Goal: Task Accomplishment & Management: Manage account settings

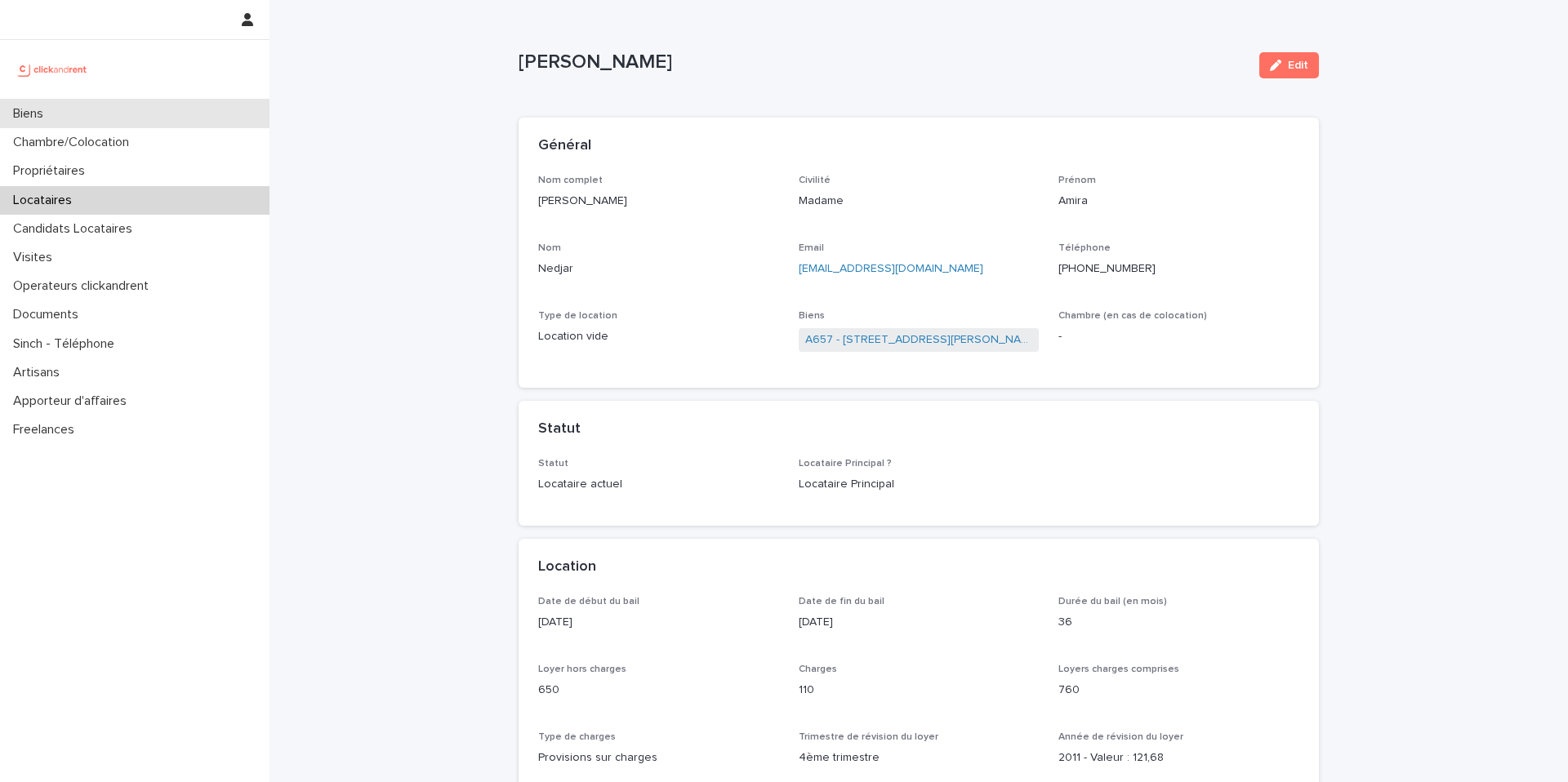
click at [122, 122] on div "Biens" at bounding box center [135, 114] width 269 height 29
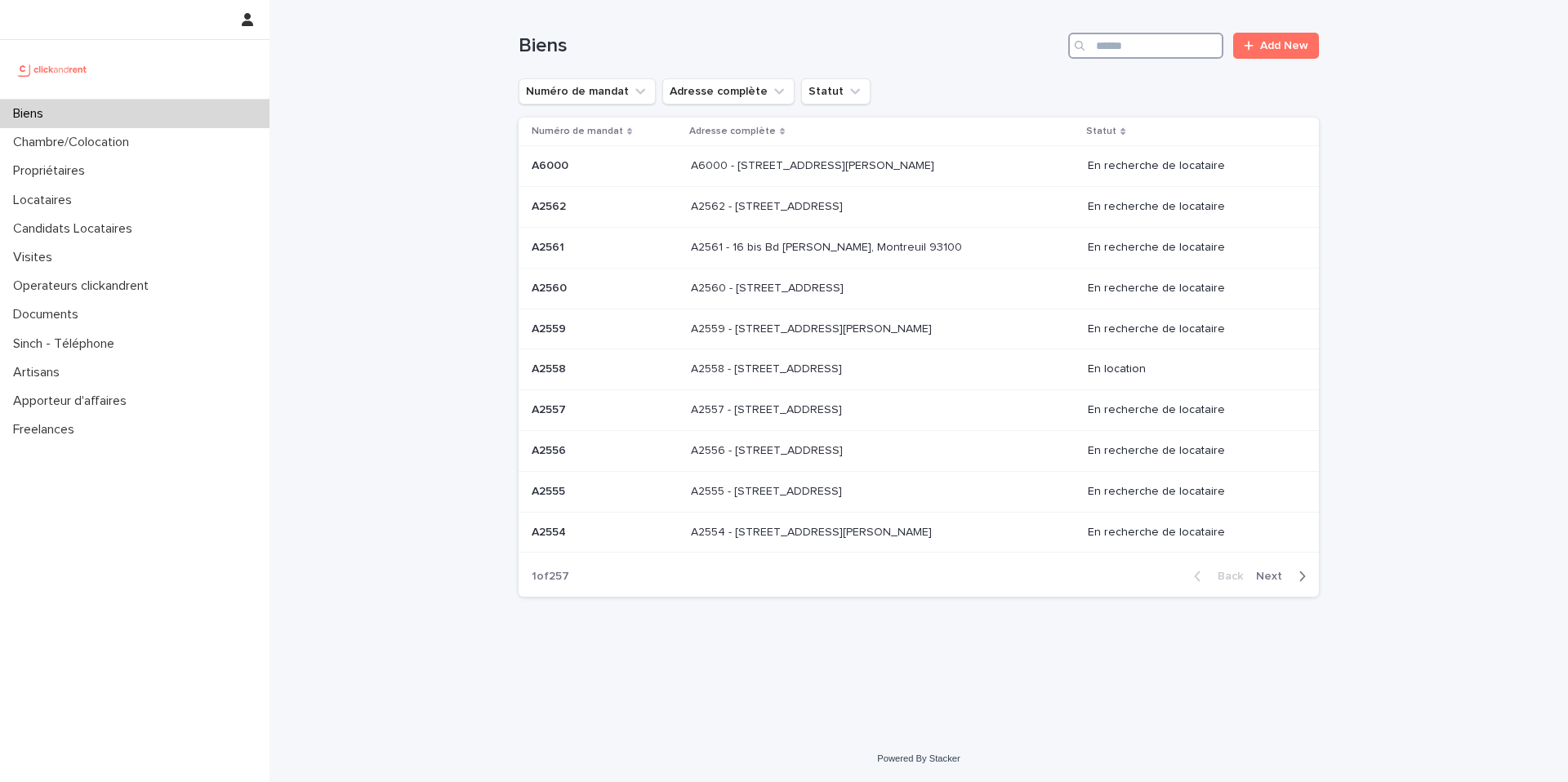
click at [1161, 56] on input "Search" at bounding box center [1146, 46] width 155 height 26
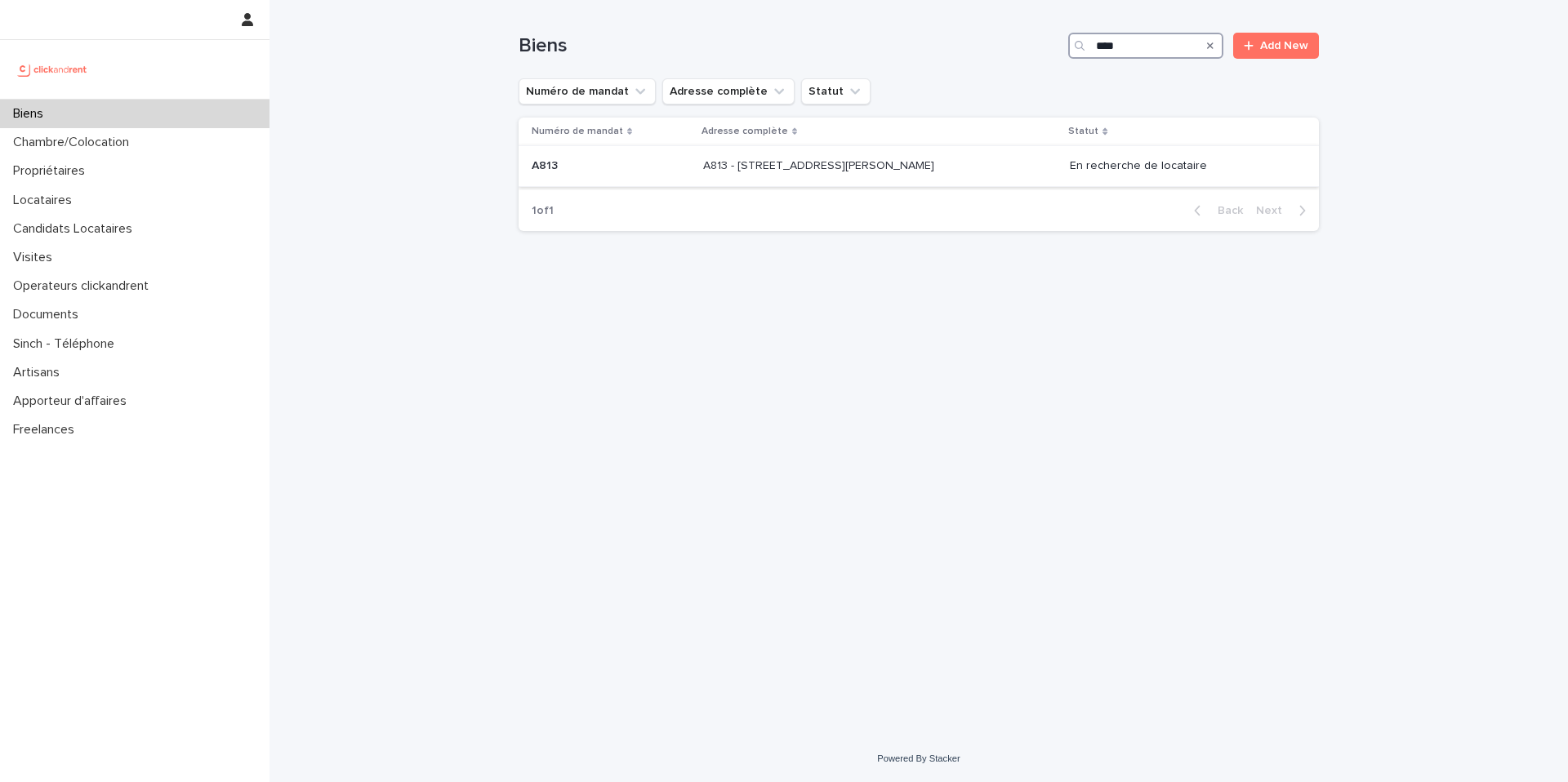
type input "****"
click at [866, 165] on p "A813 - 67 rue Barthélémy Danjou, Boulogne-Billancourt 92100" at bounding box center [820, 164] width 235 height 17
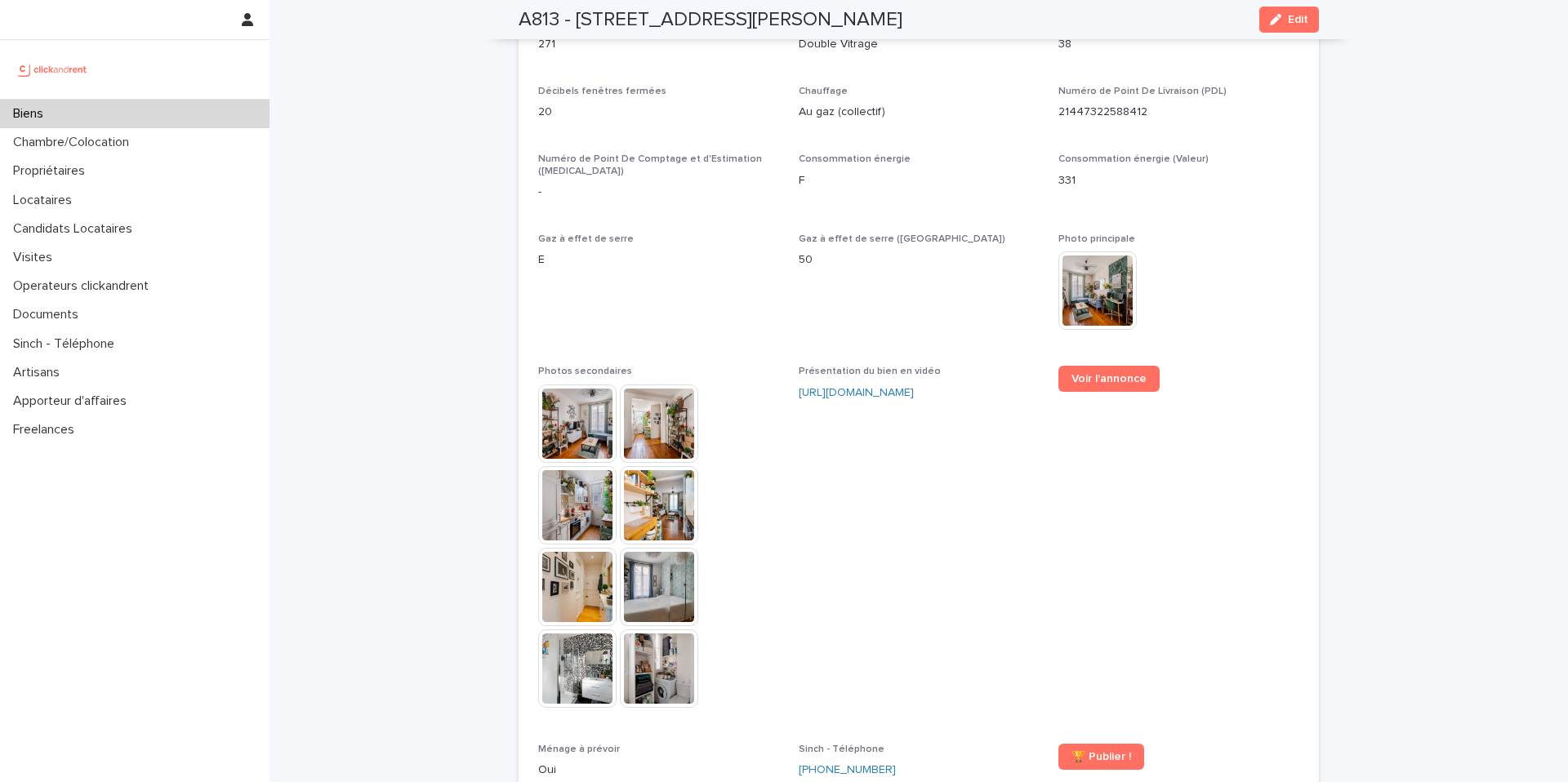
scroll to position [4323, 0]
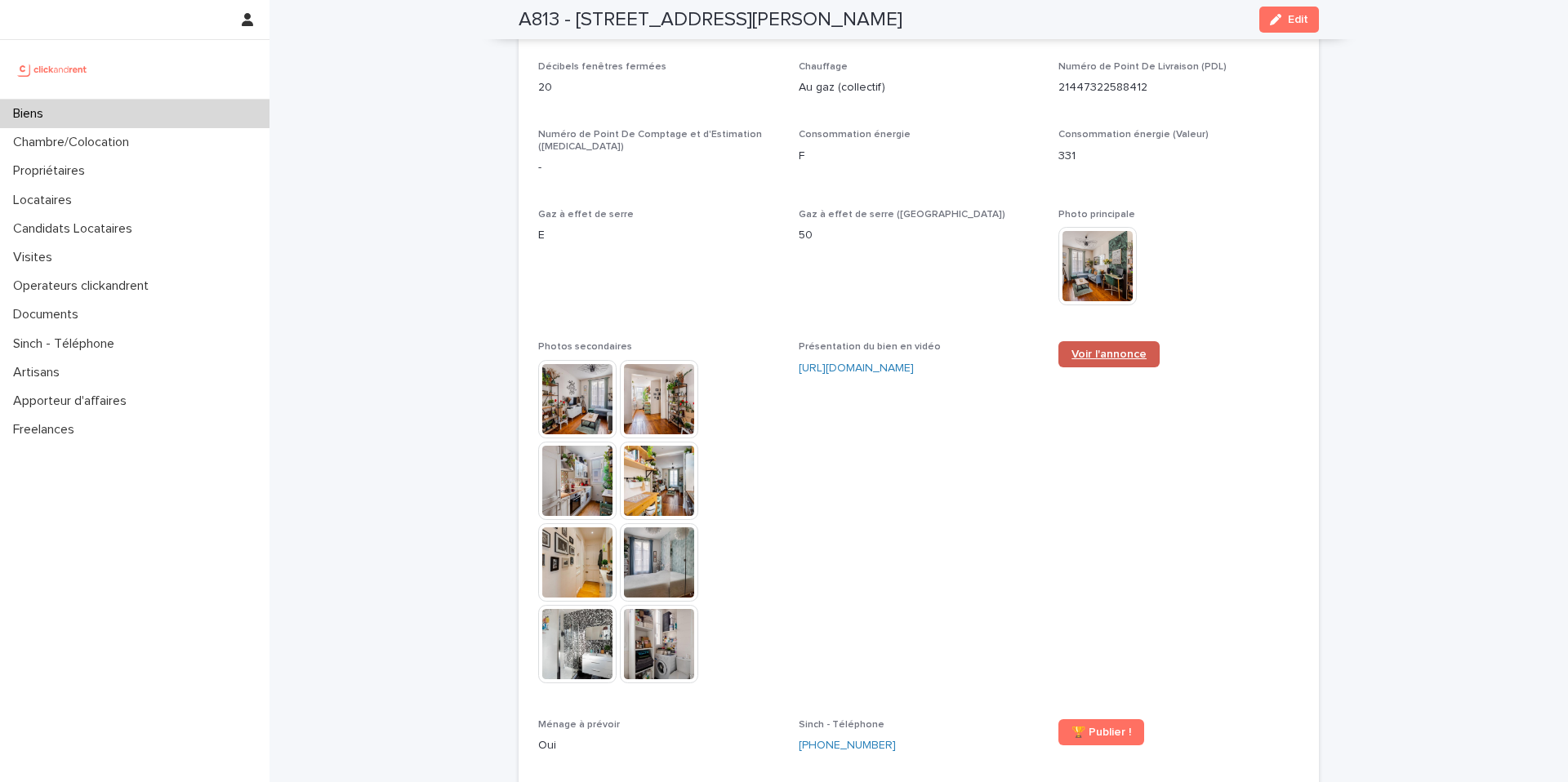
click at [1091, 348] on span "Voir l'annonce" at bounding box center [1109, 354] width 75 height 11
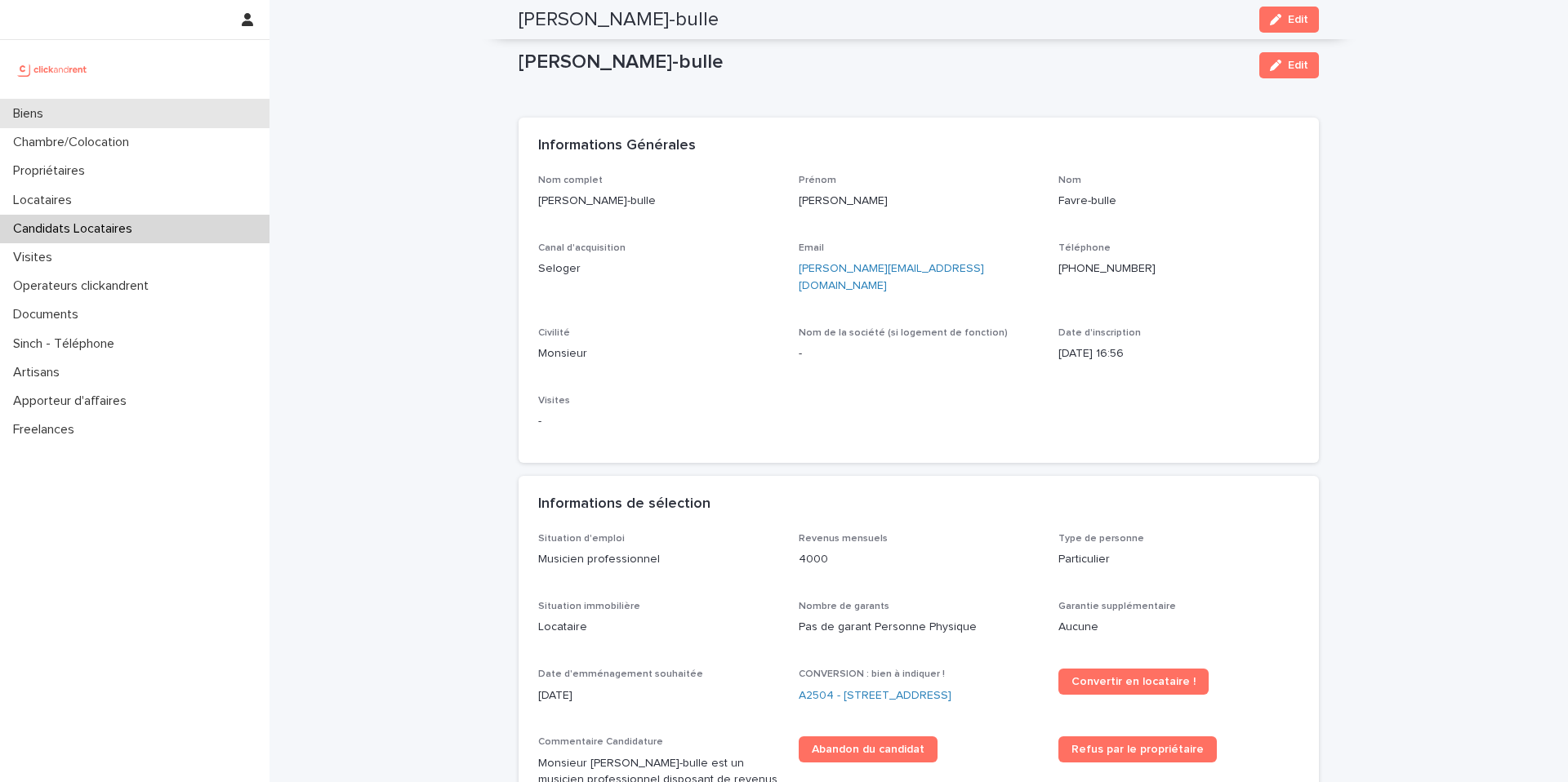
scroll to position [846, 0]
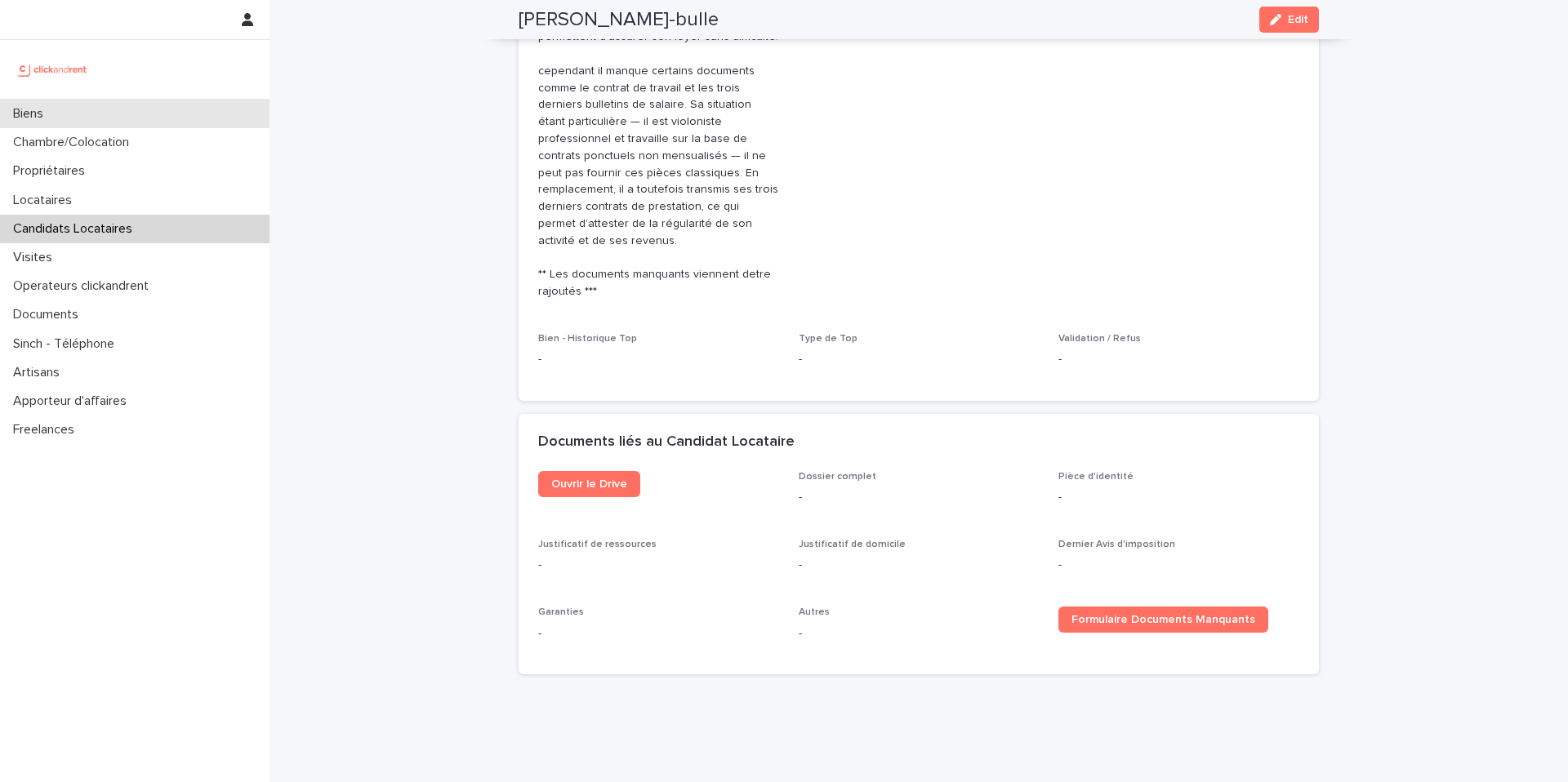
click at [117, 110] on div "Biens" at bounding box center [135, 114] width 269 height 29
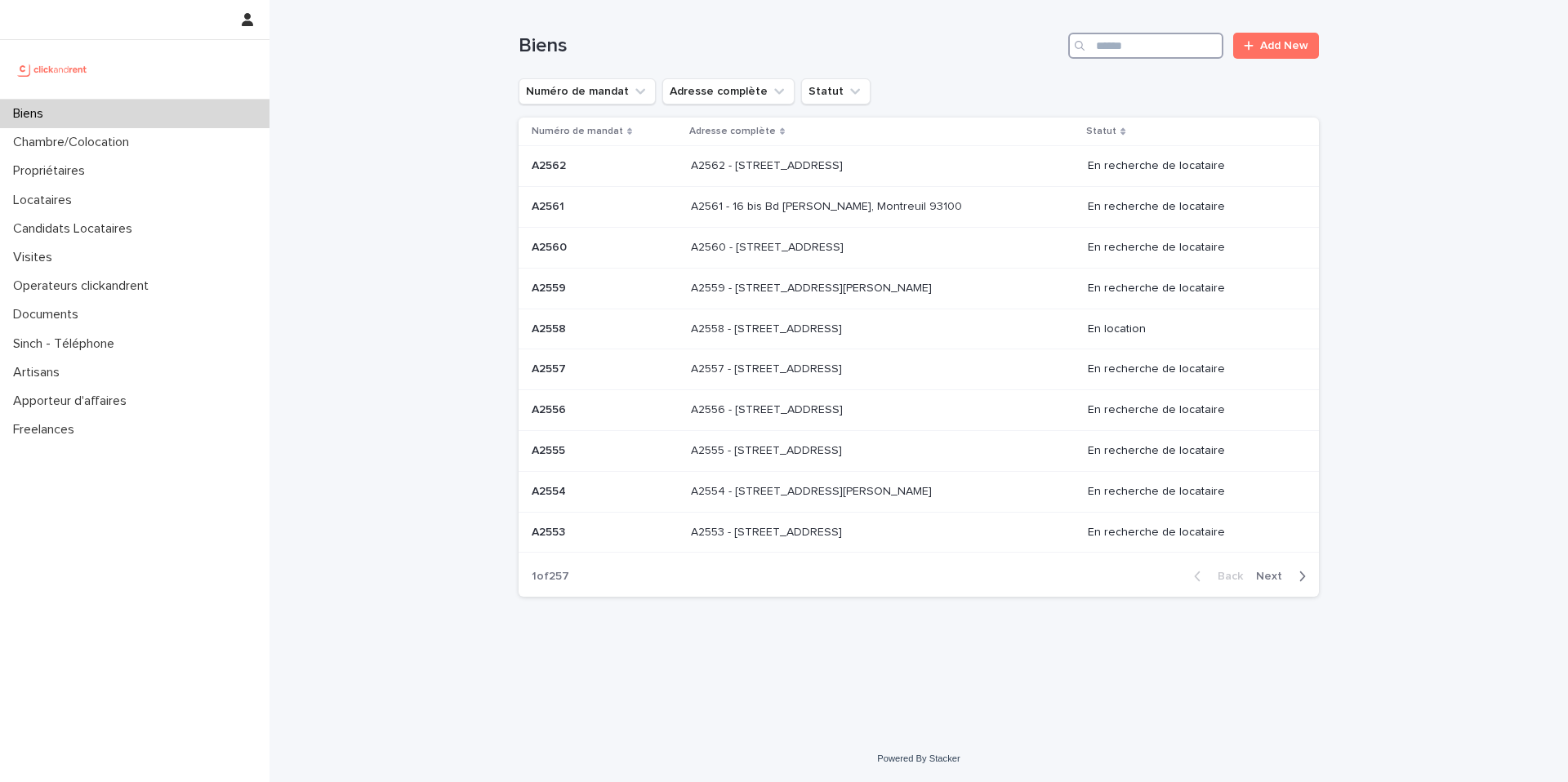
click at [1162, 50] on input "Search" at bounding box center [1146, 46] width 155 height 26
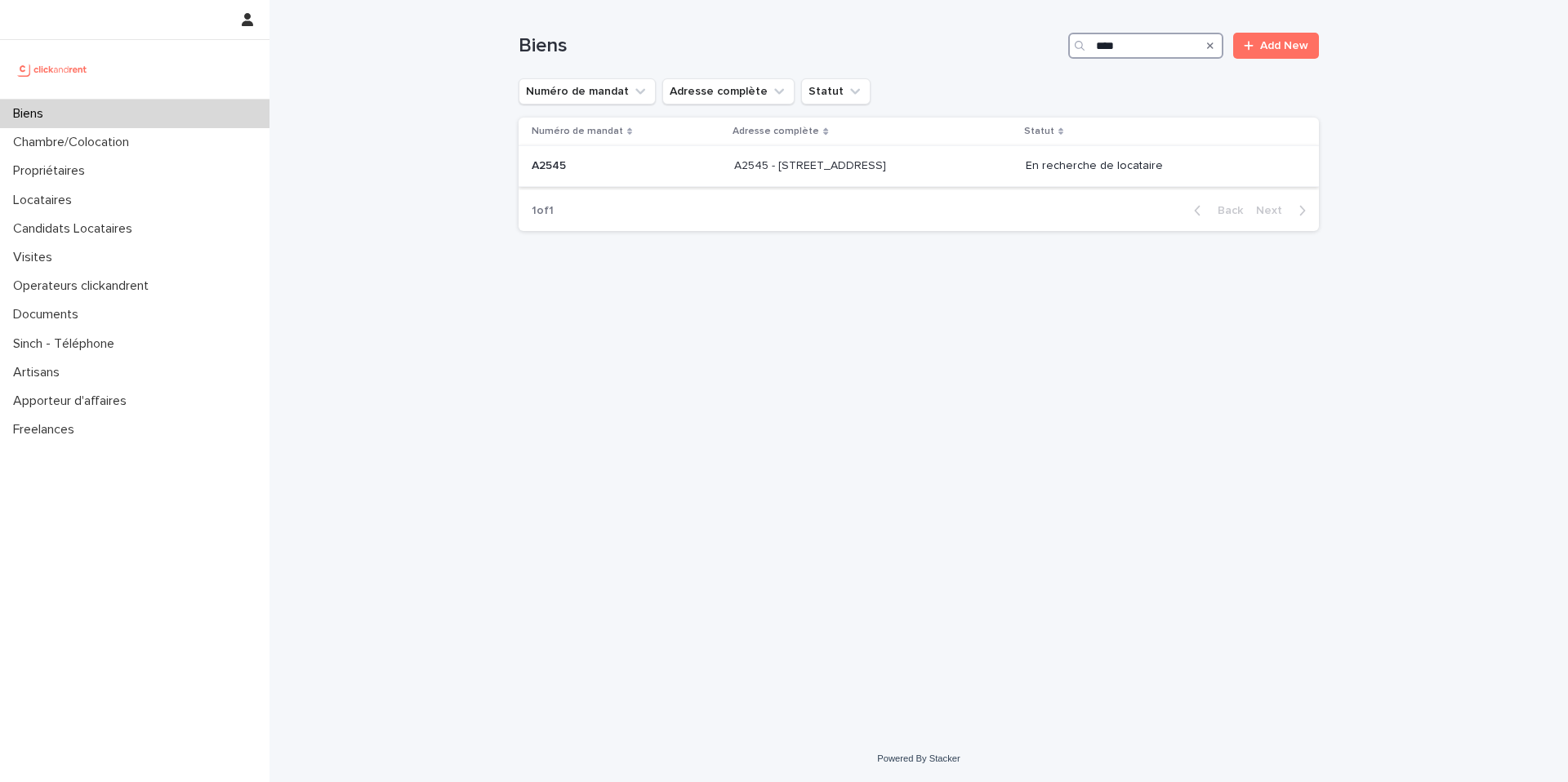
type input "****"
click at [741, 174] on div "A2545 - [STREET_ADDRESS] - [STREET_ADDRESS]" at bounding box center [874, 165] width 278 height 27
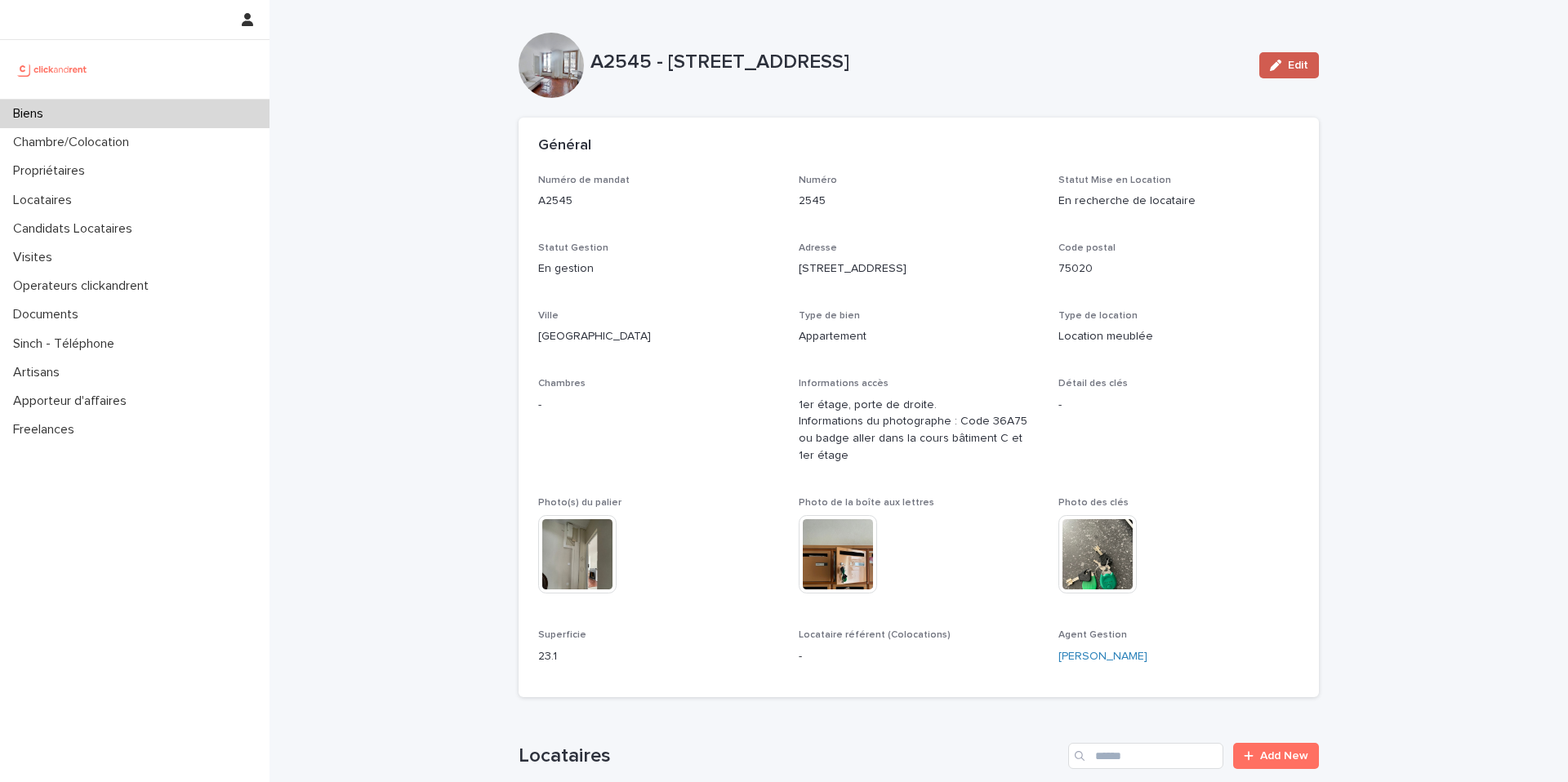
click at [1288, 64] on span "Edit" at bounding box center [1298, 65] width 21 height 11
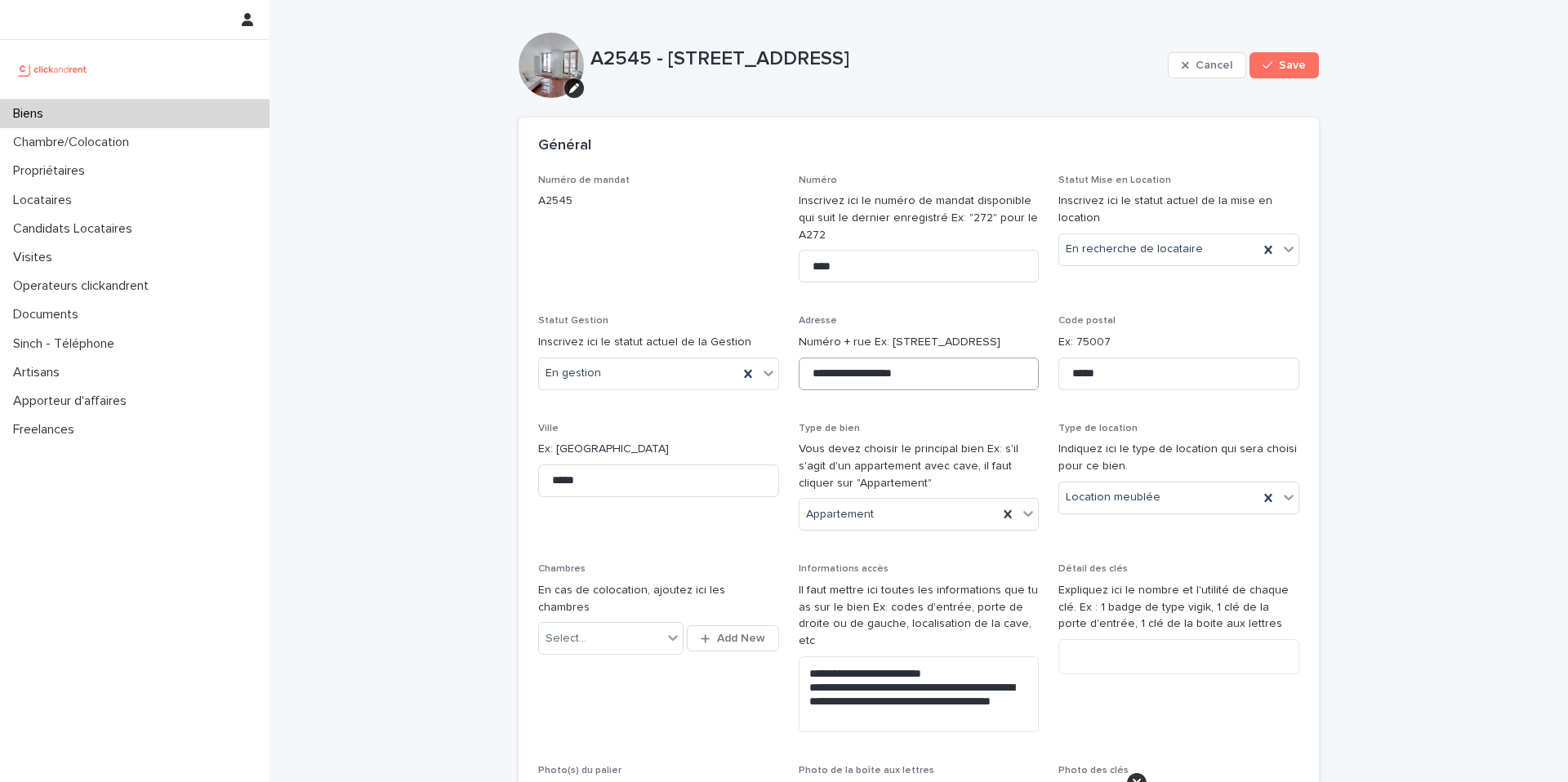
scroll to position [1566, 0]
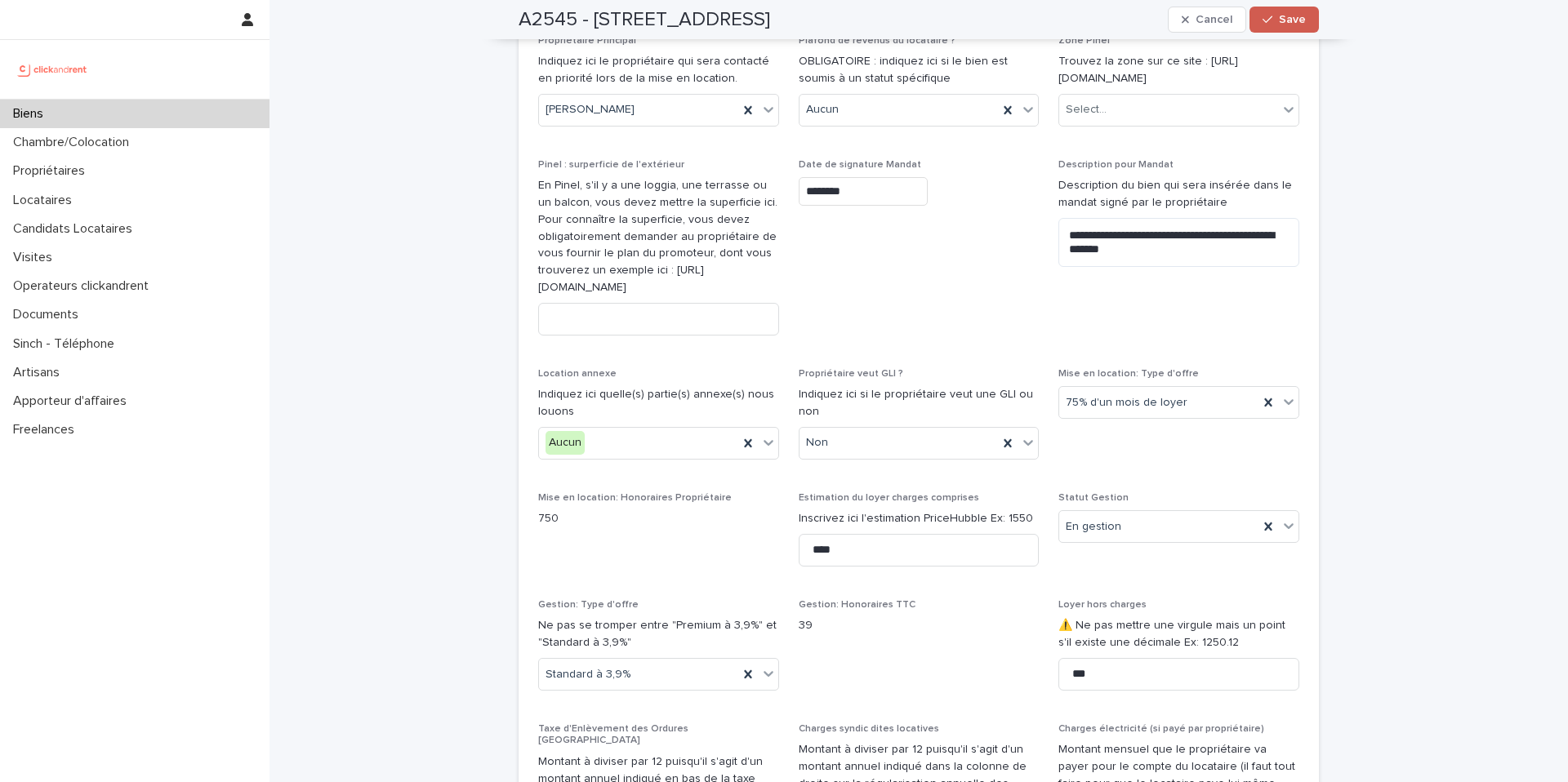
click at [1271, 18] on div "button" at bounding box center [1270, 20] width 16 height 11
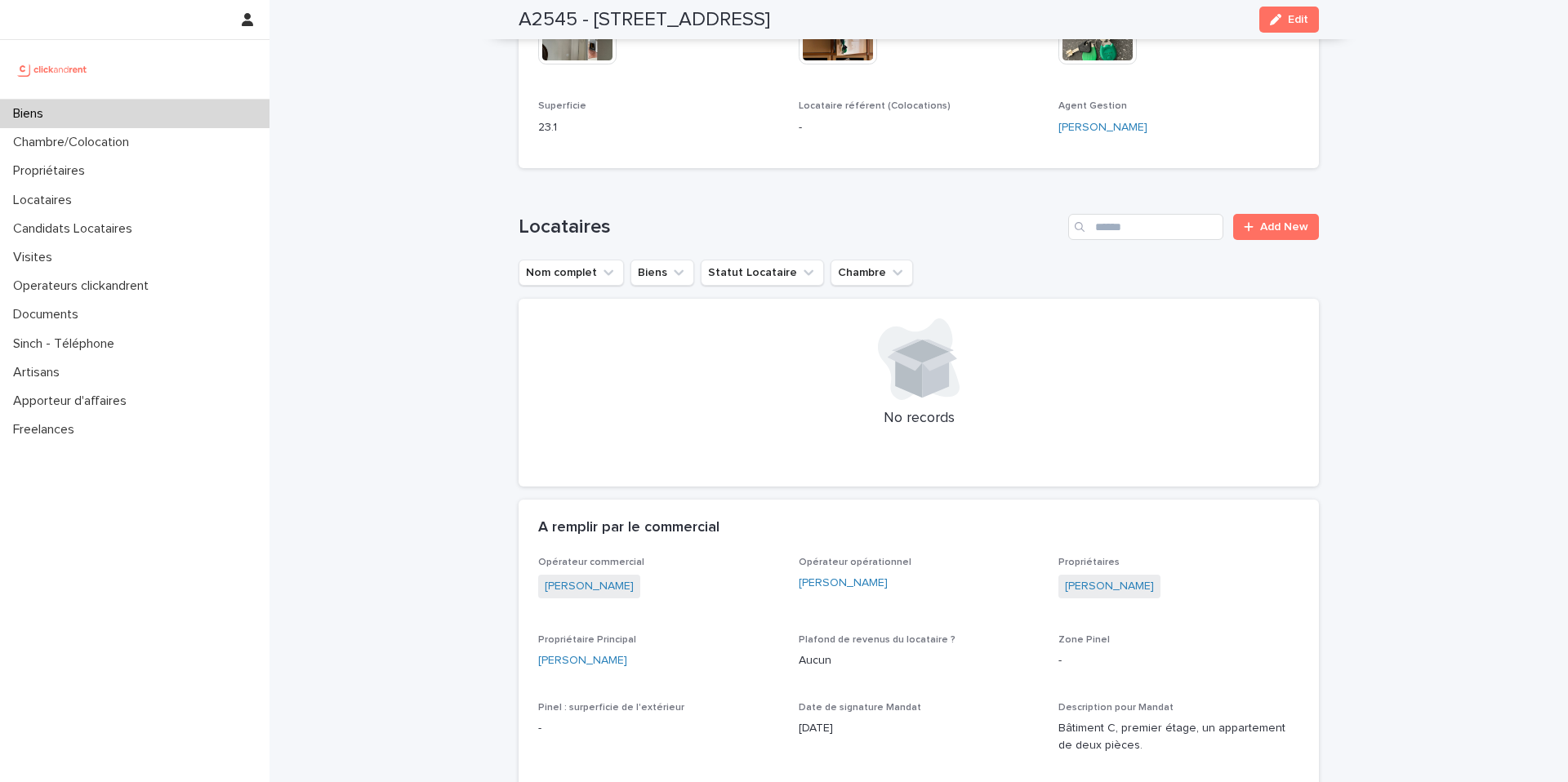
scroll to position [547, 0]
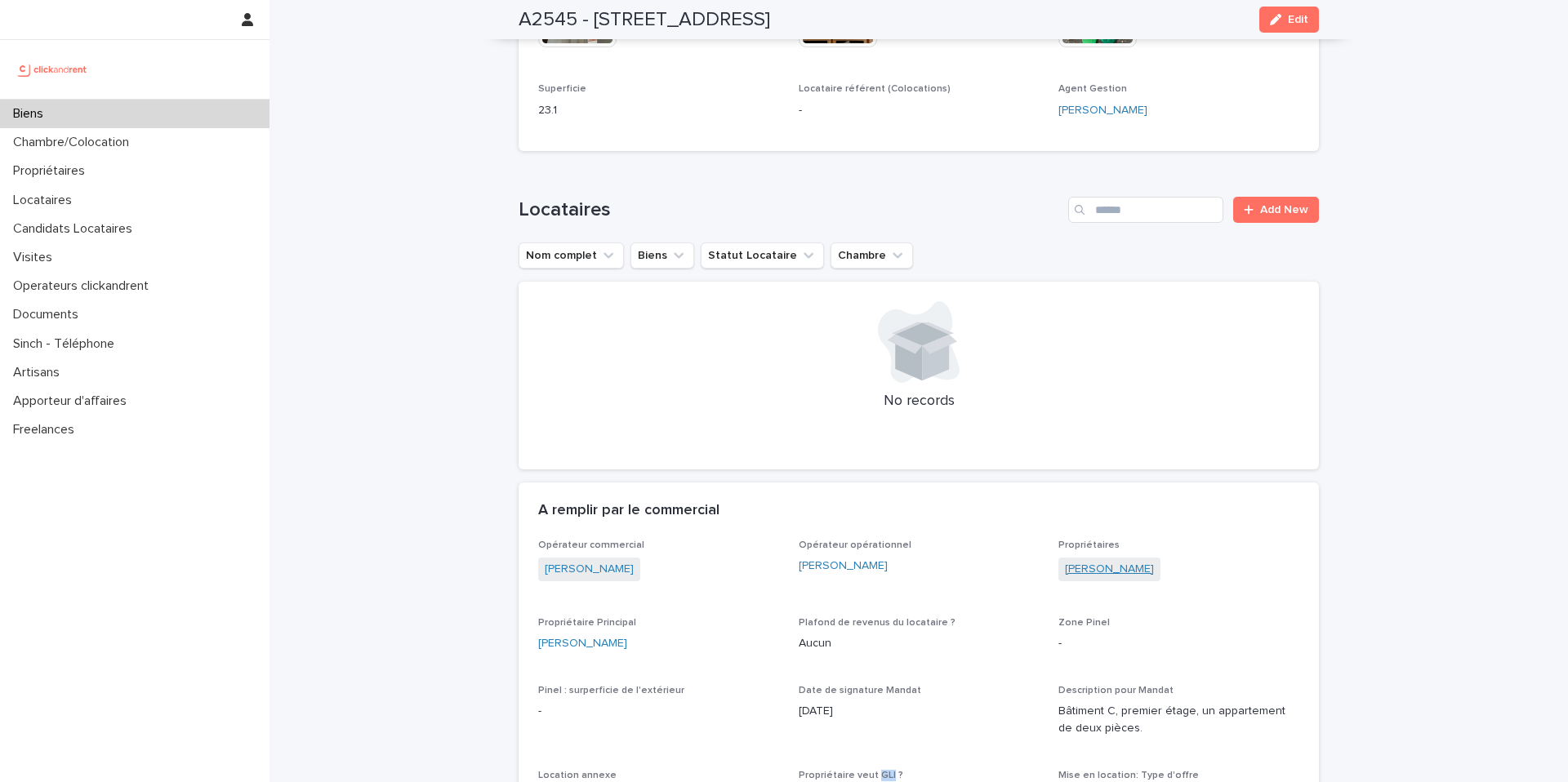
click at [1144, 572] on link "[PERSON_NAME]" at bounding box center [1109, 569] width 89 height 17
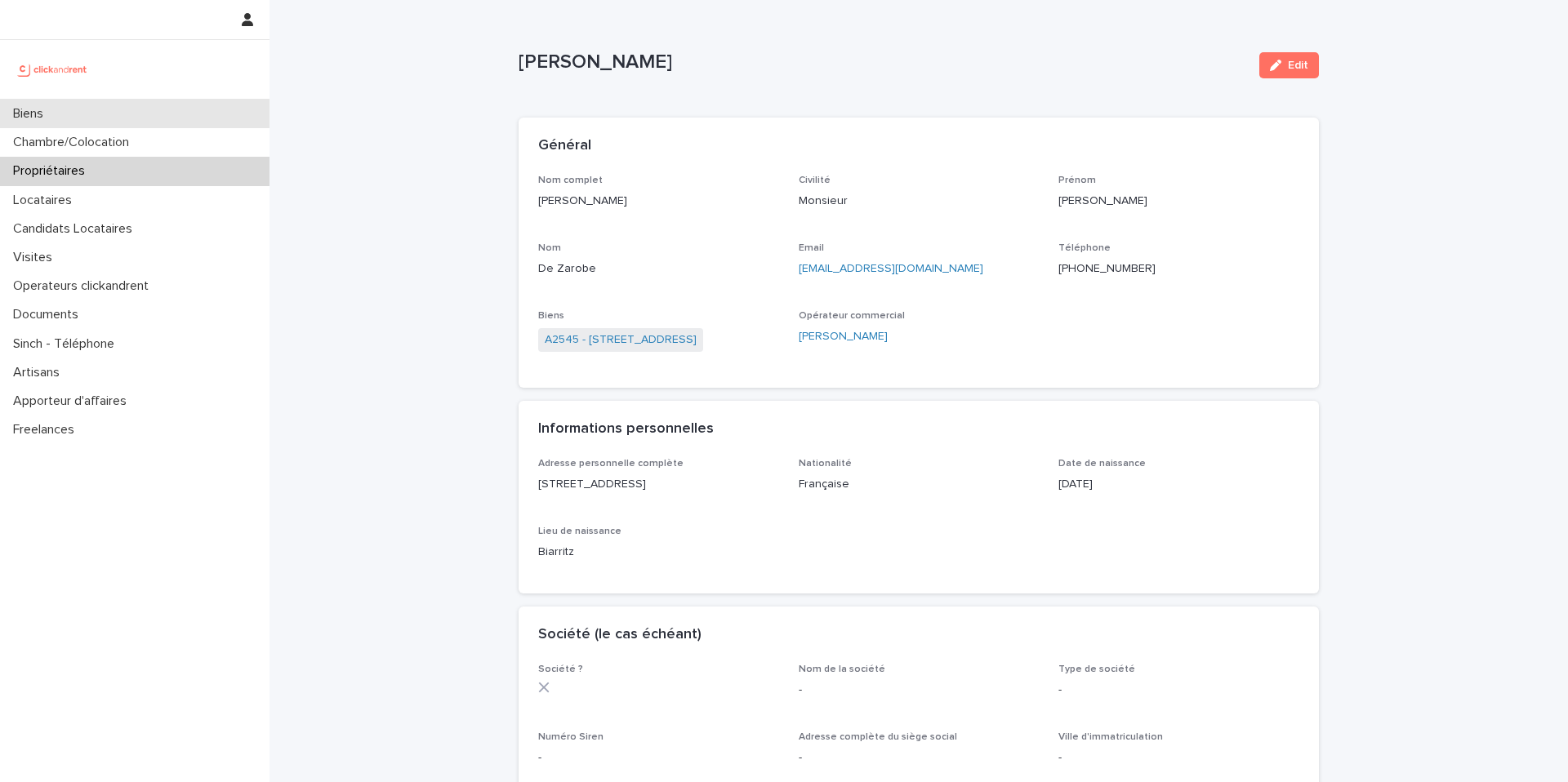
click at [53, 115] on p "Biens" at bounding box center [31, 114] width 50 height 16
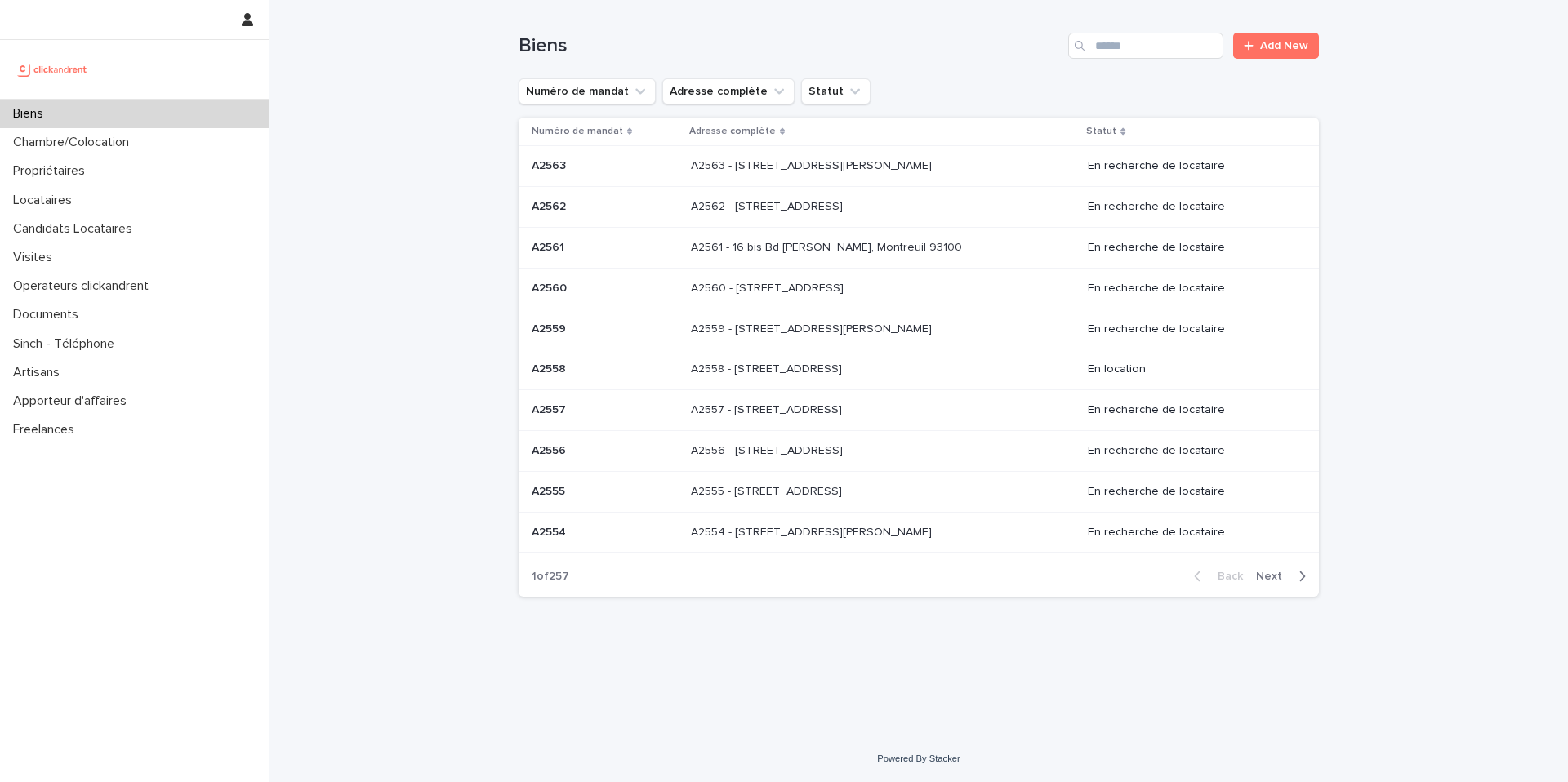
click at [1090, 45] on div "Search" at bounding box center [1081, 46] width 26 height 26
click at [1145, 58] on input "Search" at bounding box center [1146, 46] width 155 height 26
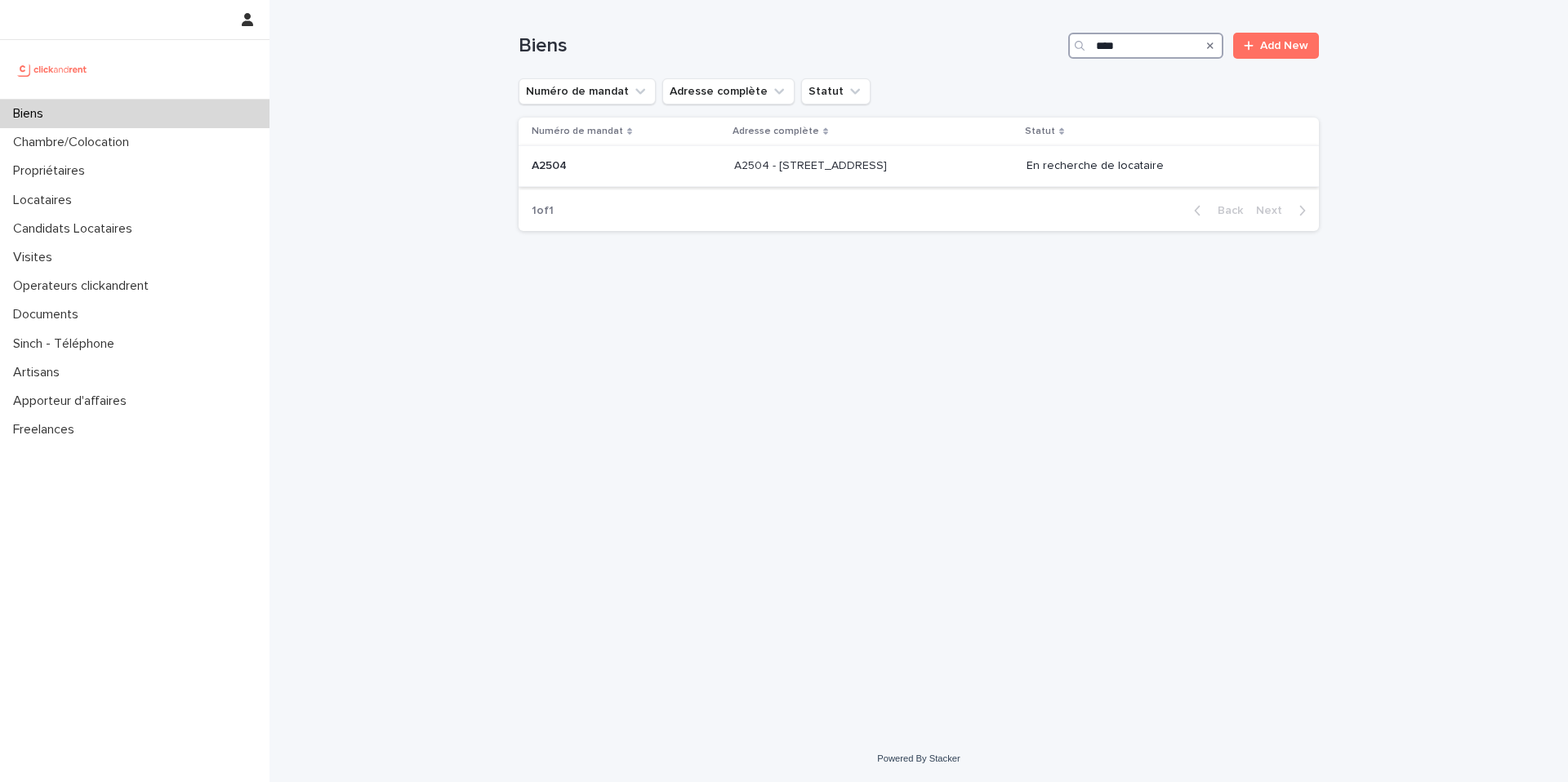
type input "****"
click at [785, 169] on p "A2504 - [STREET_ADDRESS]" at bounding box center [812, 164] width 156 height 17
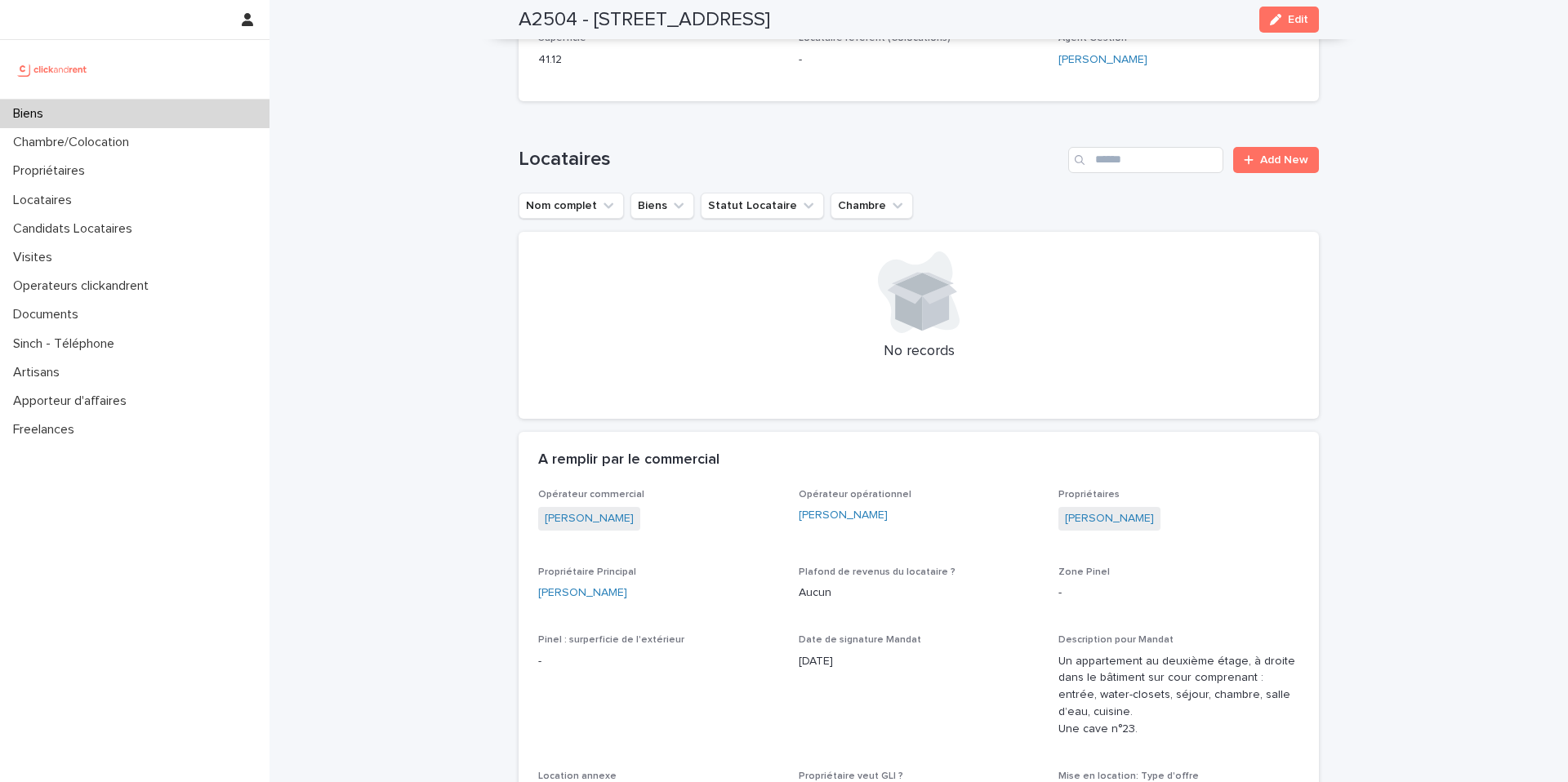
scroll to position [1263, 0]
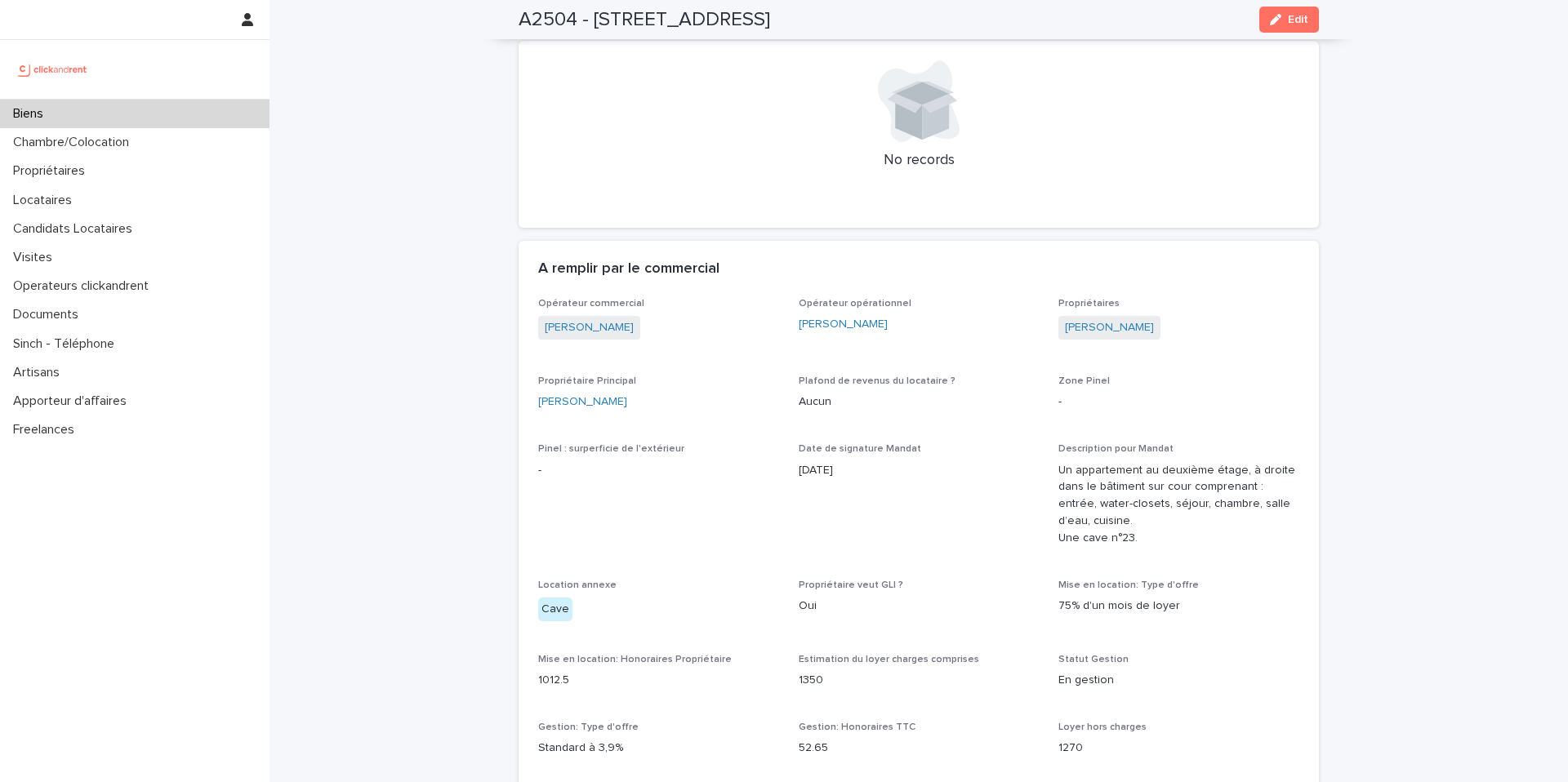
drag, startPoint x: 1161, startPoint y: 314, endPoint x: 1049, endPoint y: 306, distance: 112.3
drag, startPoint x: 1282, startPoint y: 391, endPoint x: 1274, endPoint y: 383, distance: 11.3
click at [1282, 393] on p "-" at bounding box center [1179, 402] width 241 height 17
click at [1123, 320] on link "[PERSON_NAME]" at bounding box center [1109, 328] width 89 height 17
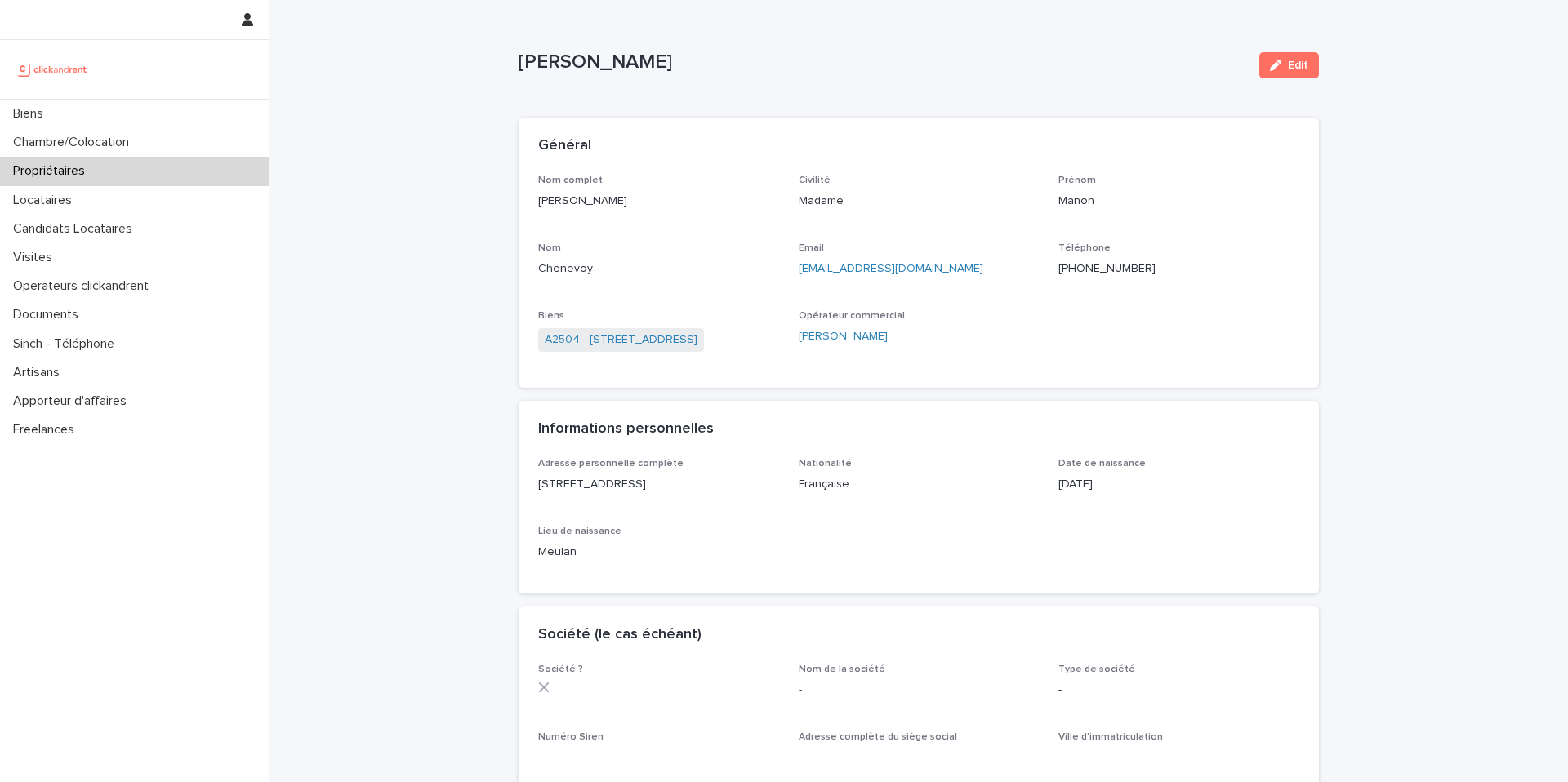
click at [1089, 268] on ringoverc2c-number-84e06f14122c "[PHONE_NUMBER]" at bounding box center [1107, 268] width 97 height 11
click at [620, 347] on link "A2504 - [STREET_ADDRESS]" at bounding box center [620, 340] width 152 height 17
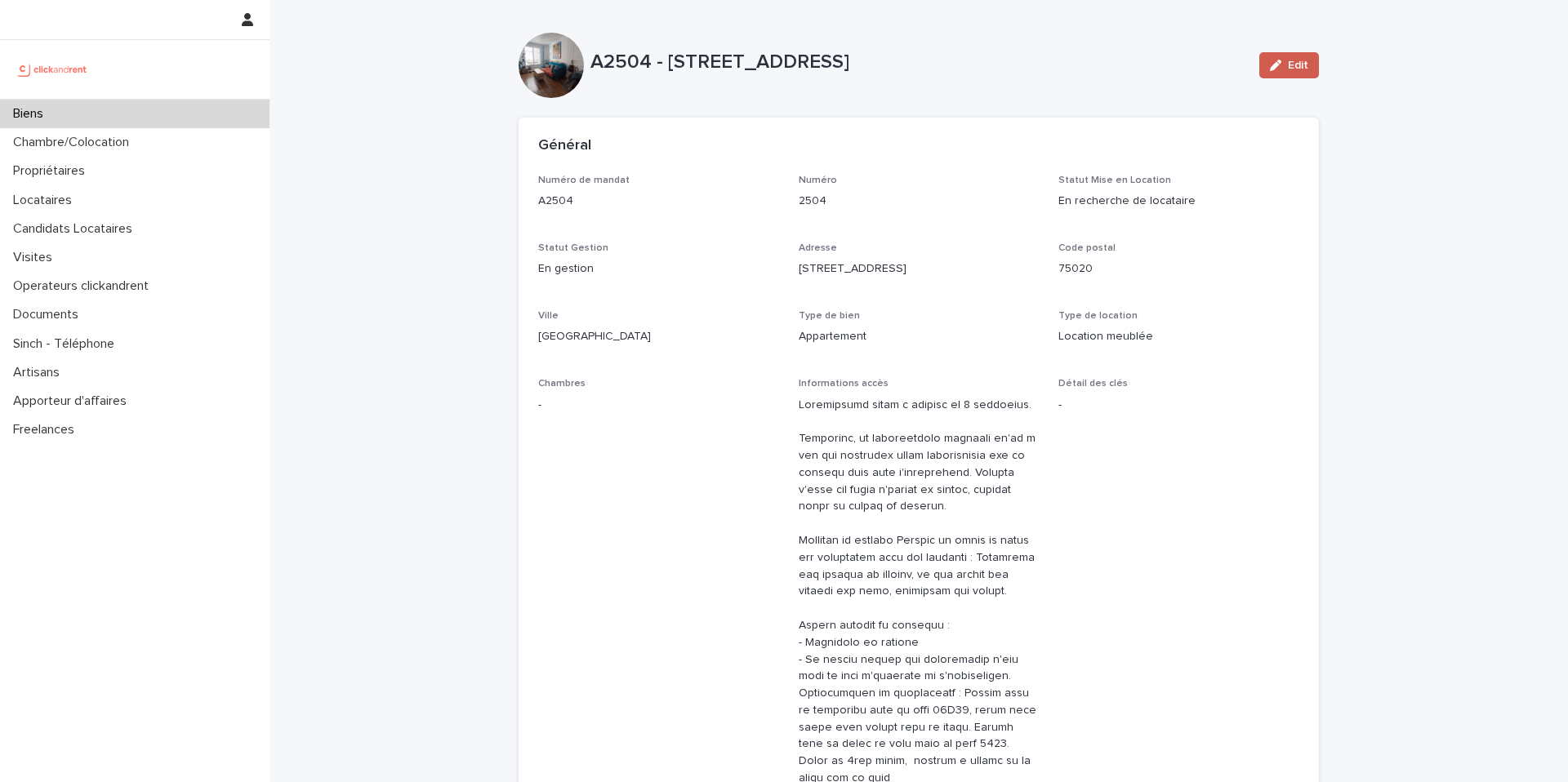
click at [1290, 65] on span "Edit" at bounding box center [1298, 65] width 21 height 11
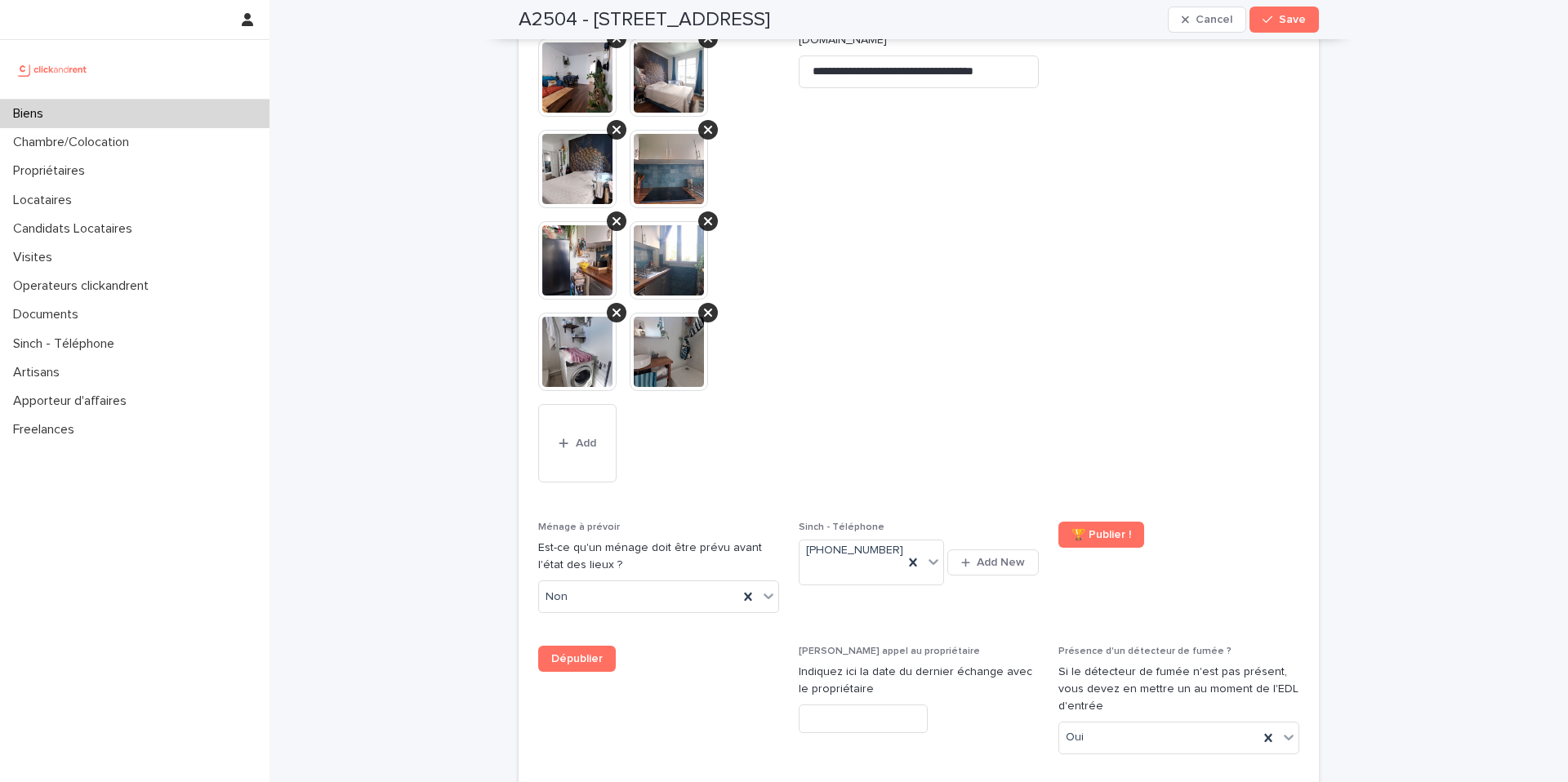
scroll to position [8178, 0]
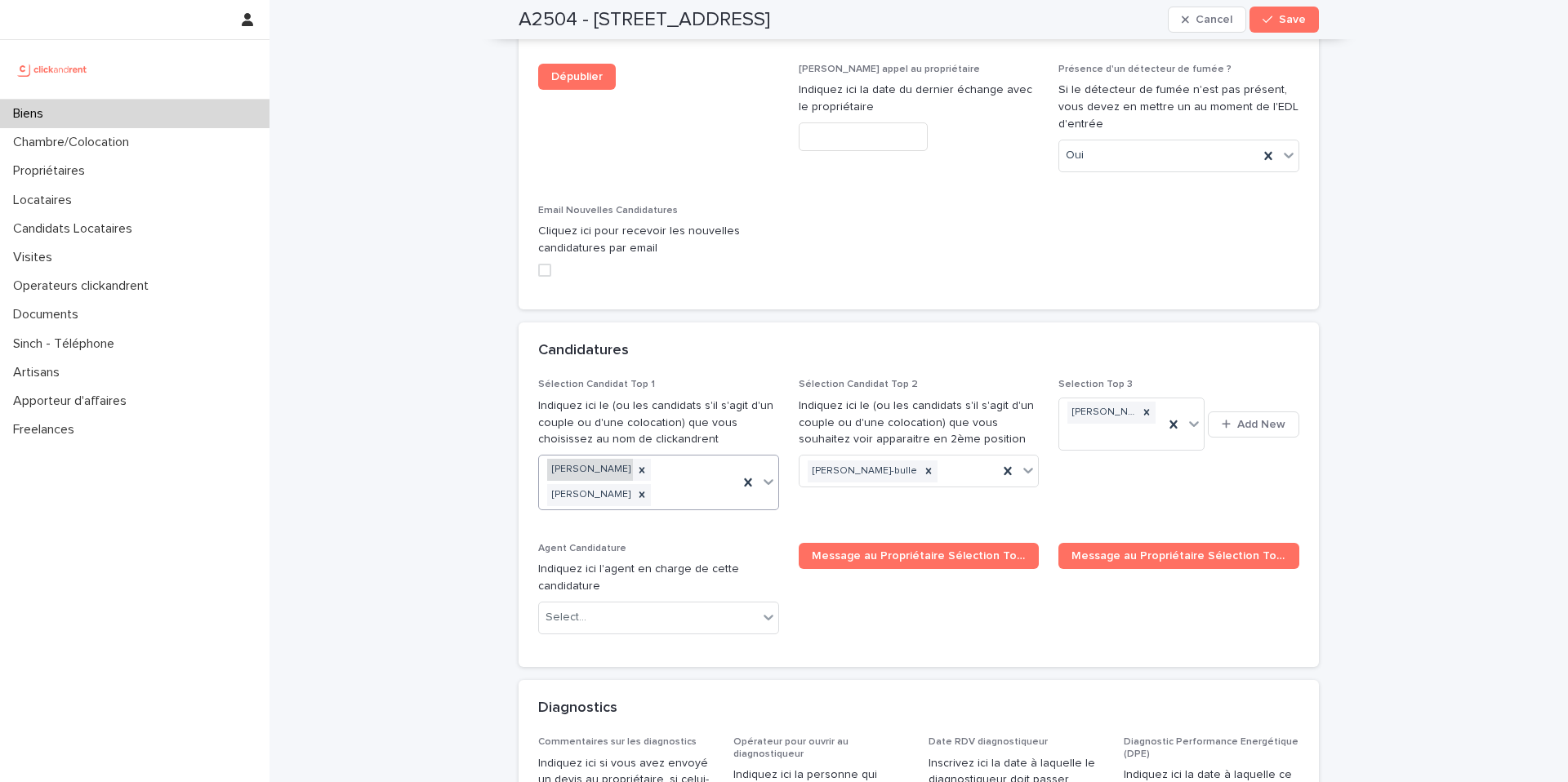
click at [600, 459] on div "[PERSON_NAME]" at bounding box center [591, 470] width 86 height 22
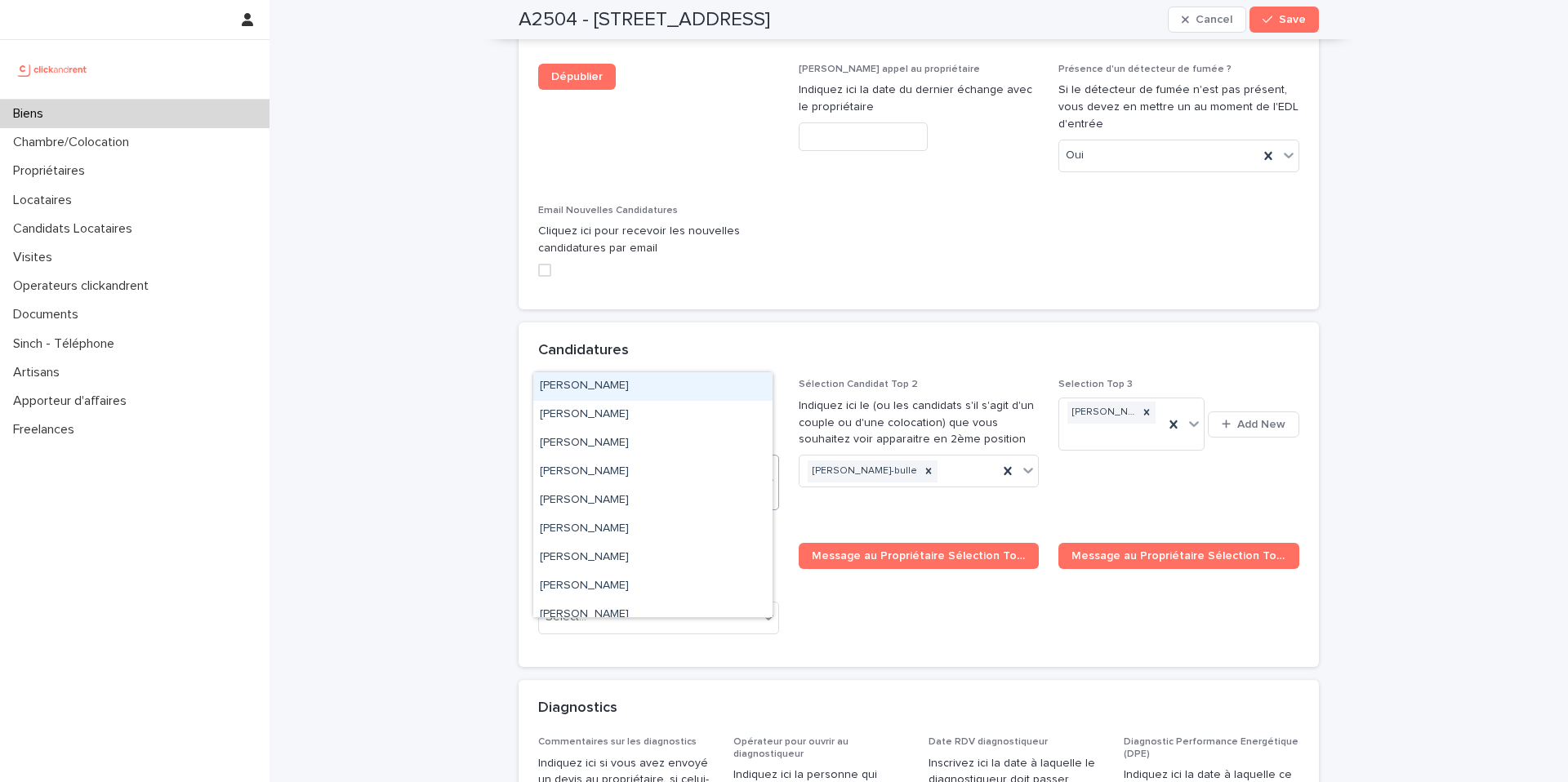
click at [679, 456] on div "[PERSON_NAME] [PERSON_NAME]" at bounding box center [638, 483] width 199 height 54
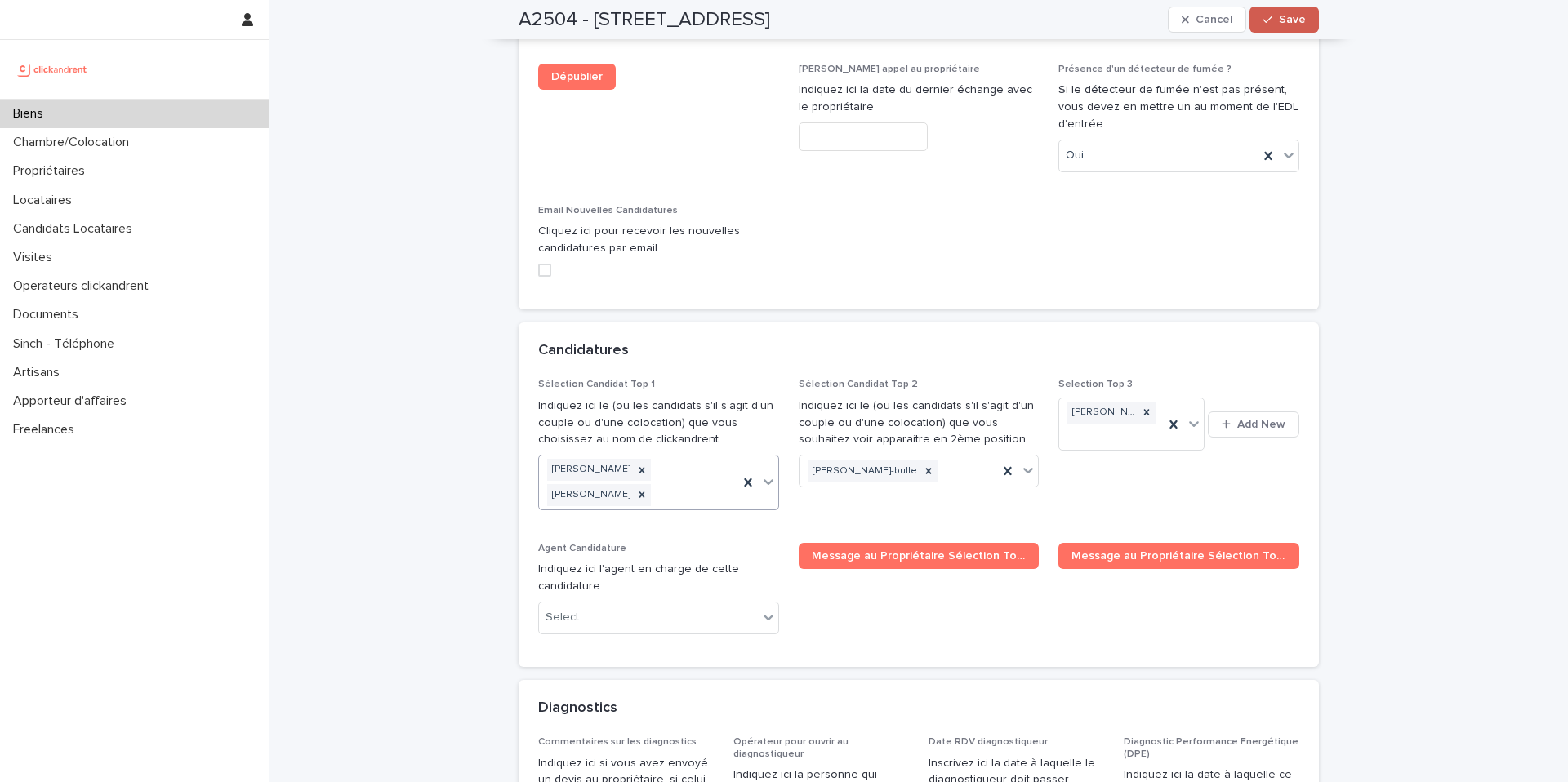
click at [1300, 19] on button "Save" at bounding box center [1284, 20] width 69 height 26
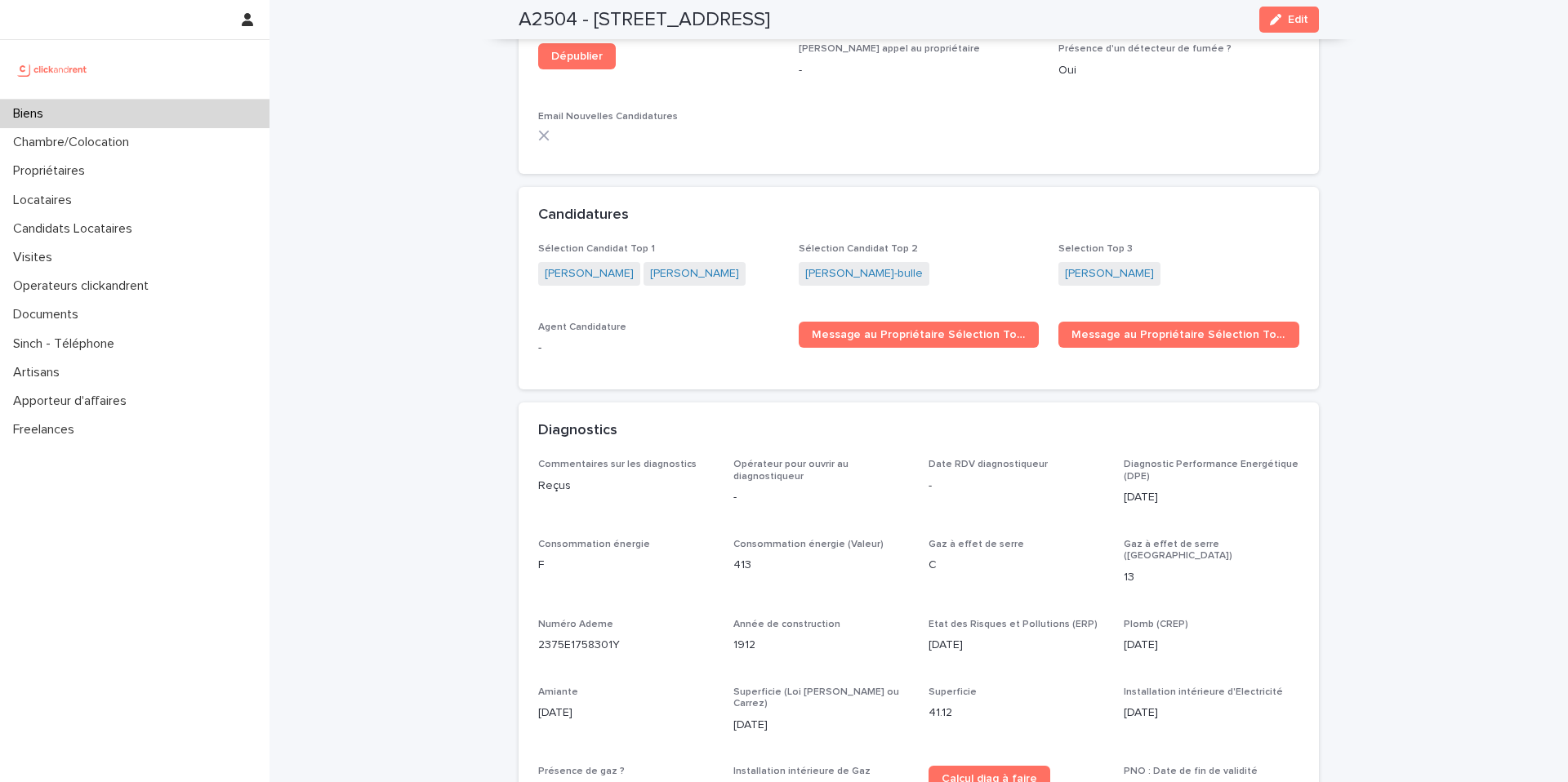
scroll to position [5246, 0]
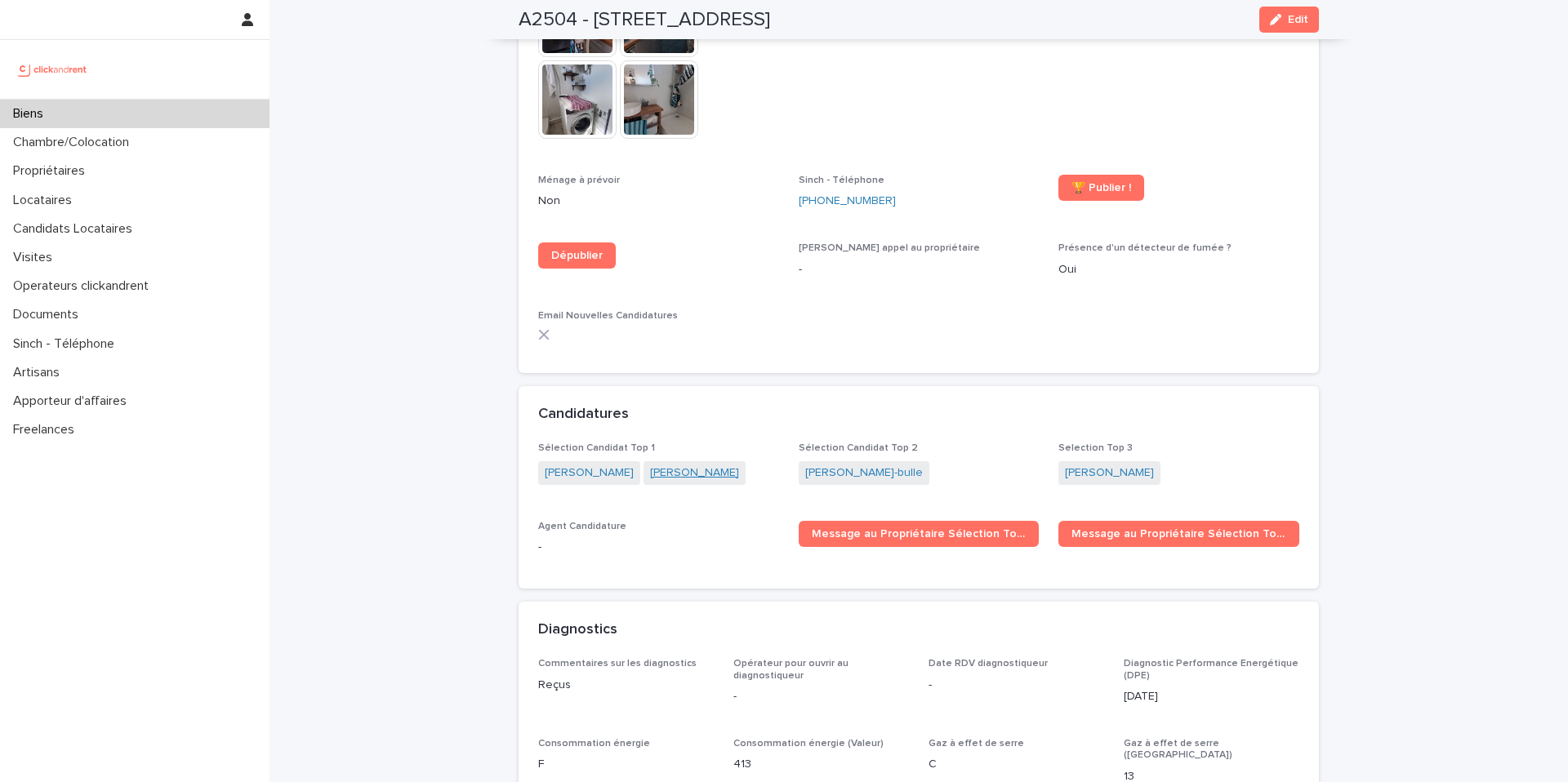
click at [653, 464] on link "[PERSON_NAME]" at bounding box center [694, 473] width 89 height 17
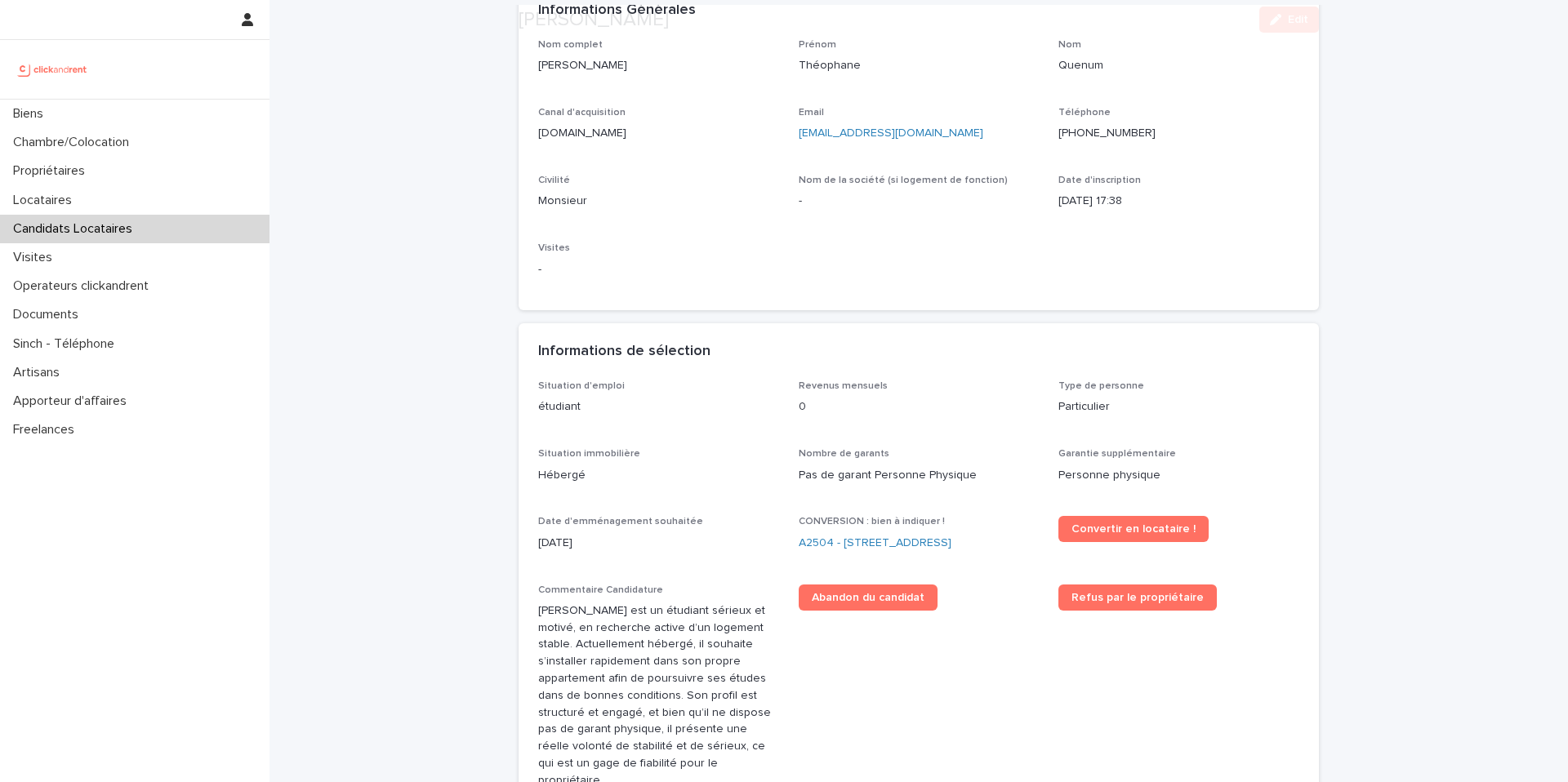
scroll to position [168, 0]
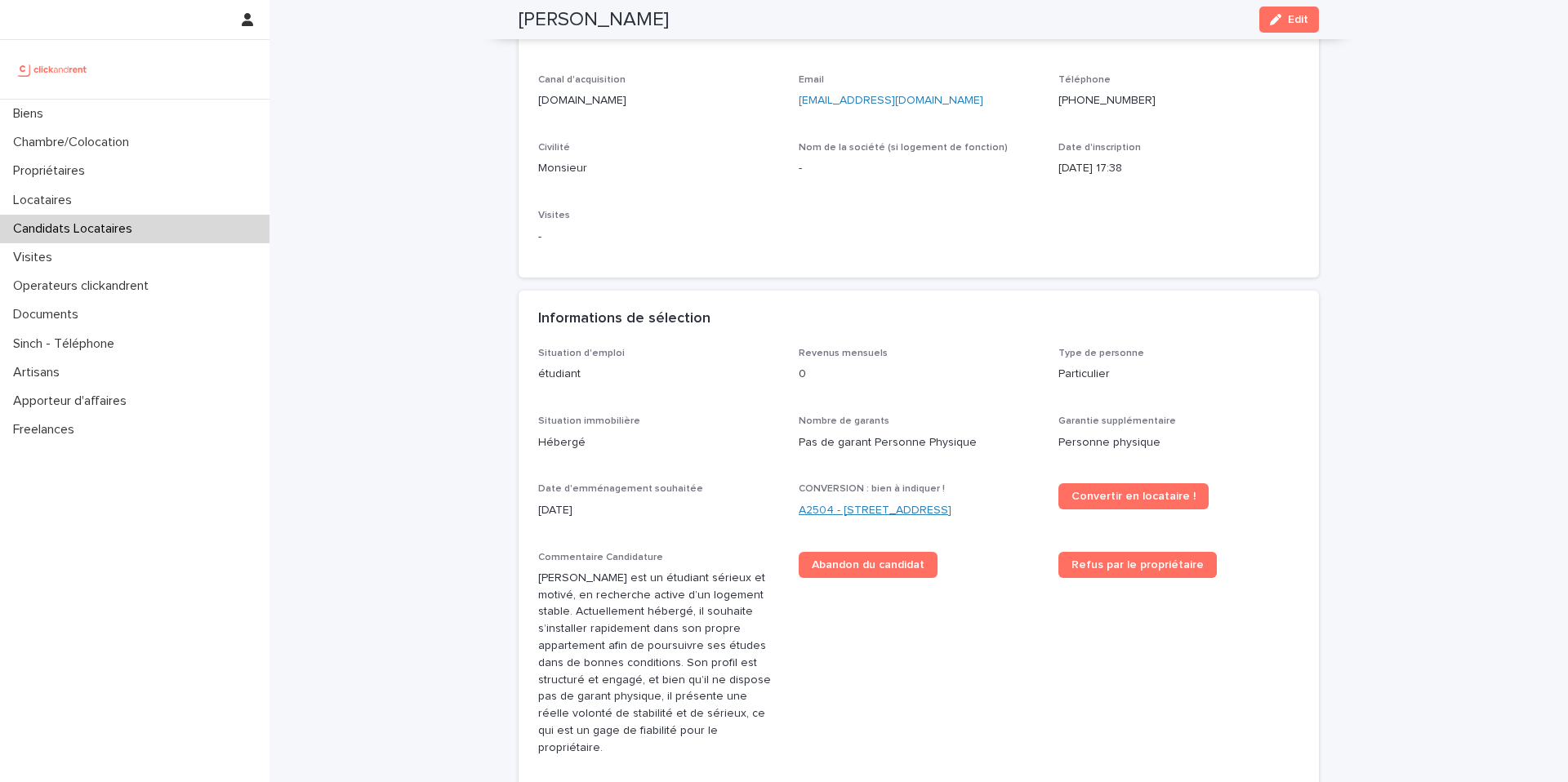
click at [840, 515] on link "A2504 - [STREET_ADDRESS]" at bounding box center [875, 511] width 152 height 17
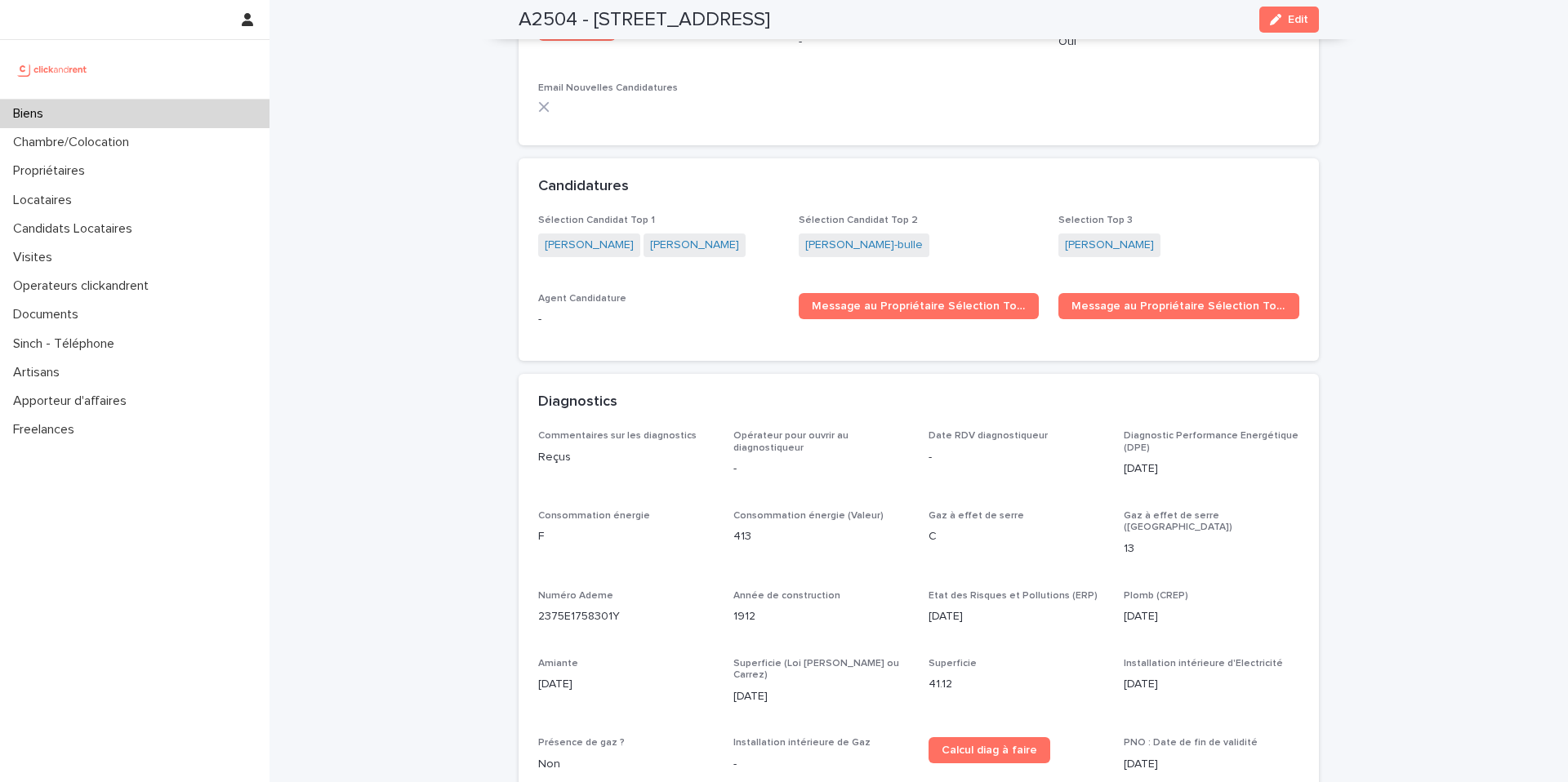
scroll to position [5202, 0]
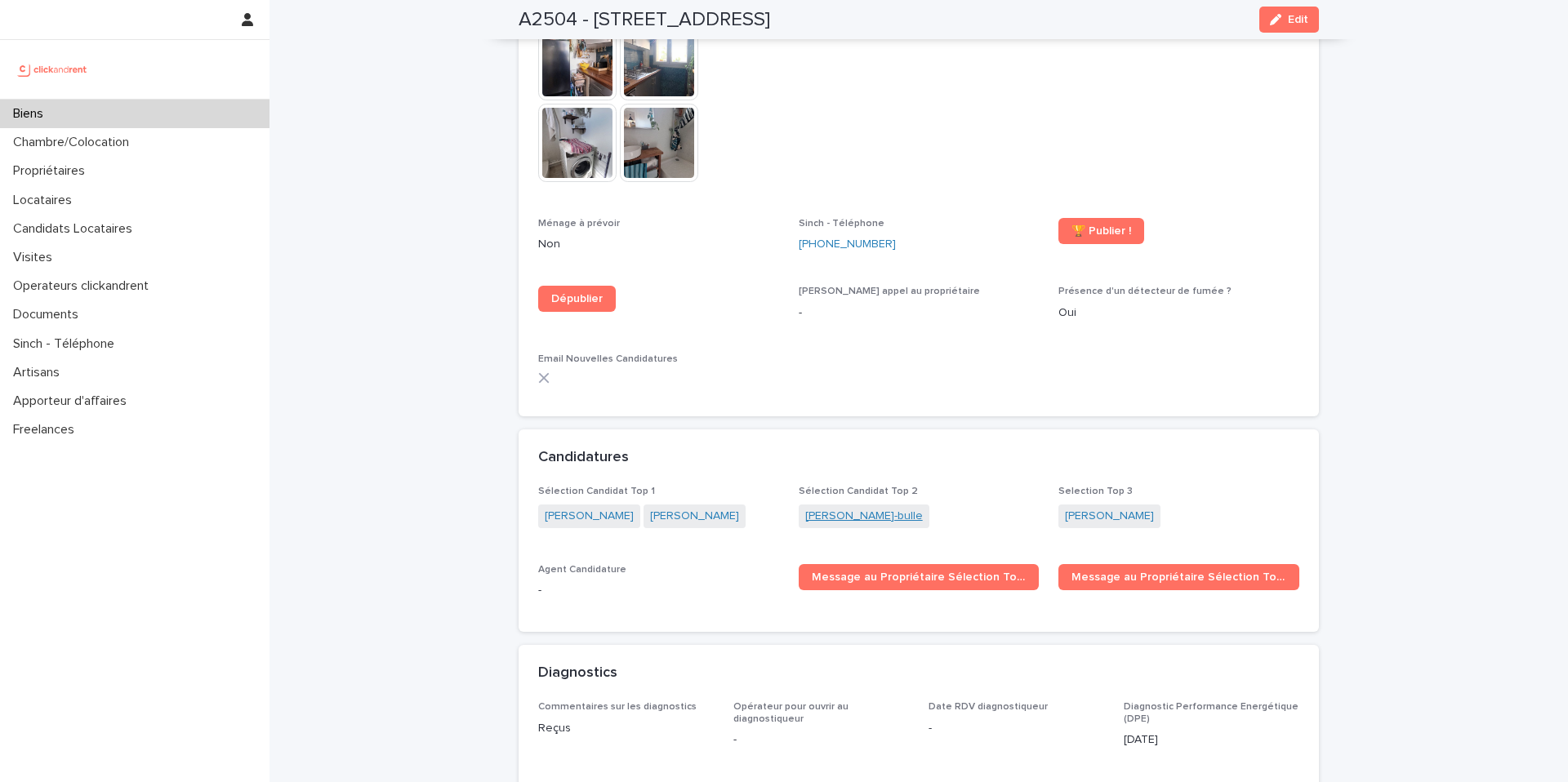
click at [858, 508] on link "[PERSON_NAME]-bulle" at bounding box center [864, 517] width 118 height 17
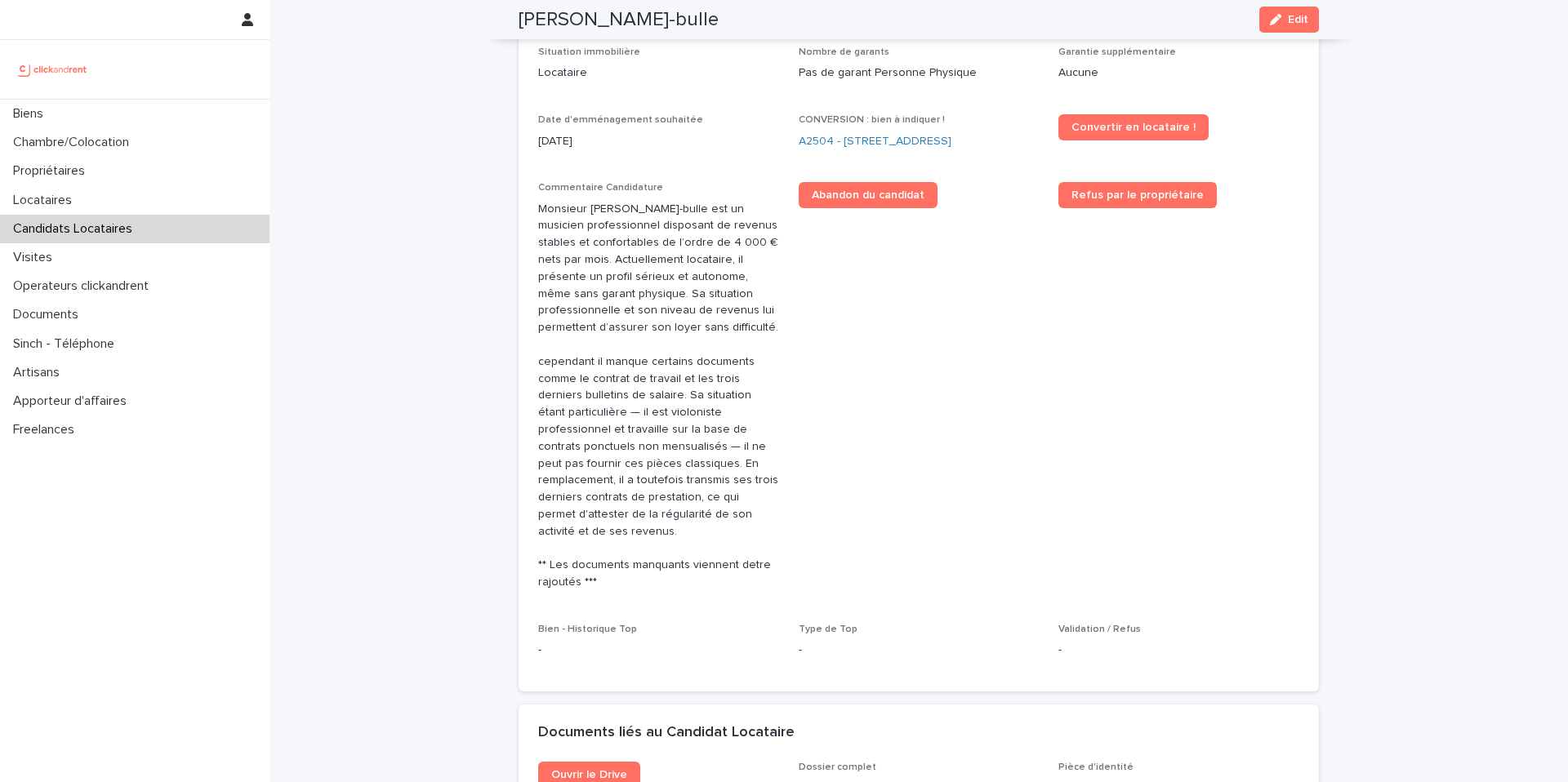
scroll to position [304, 0]
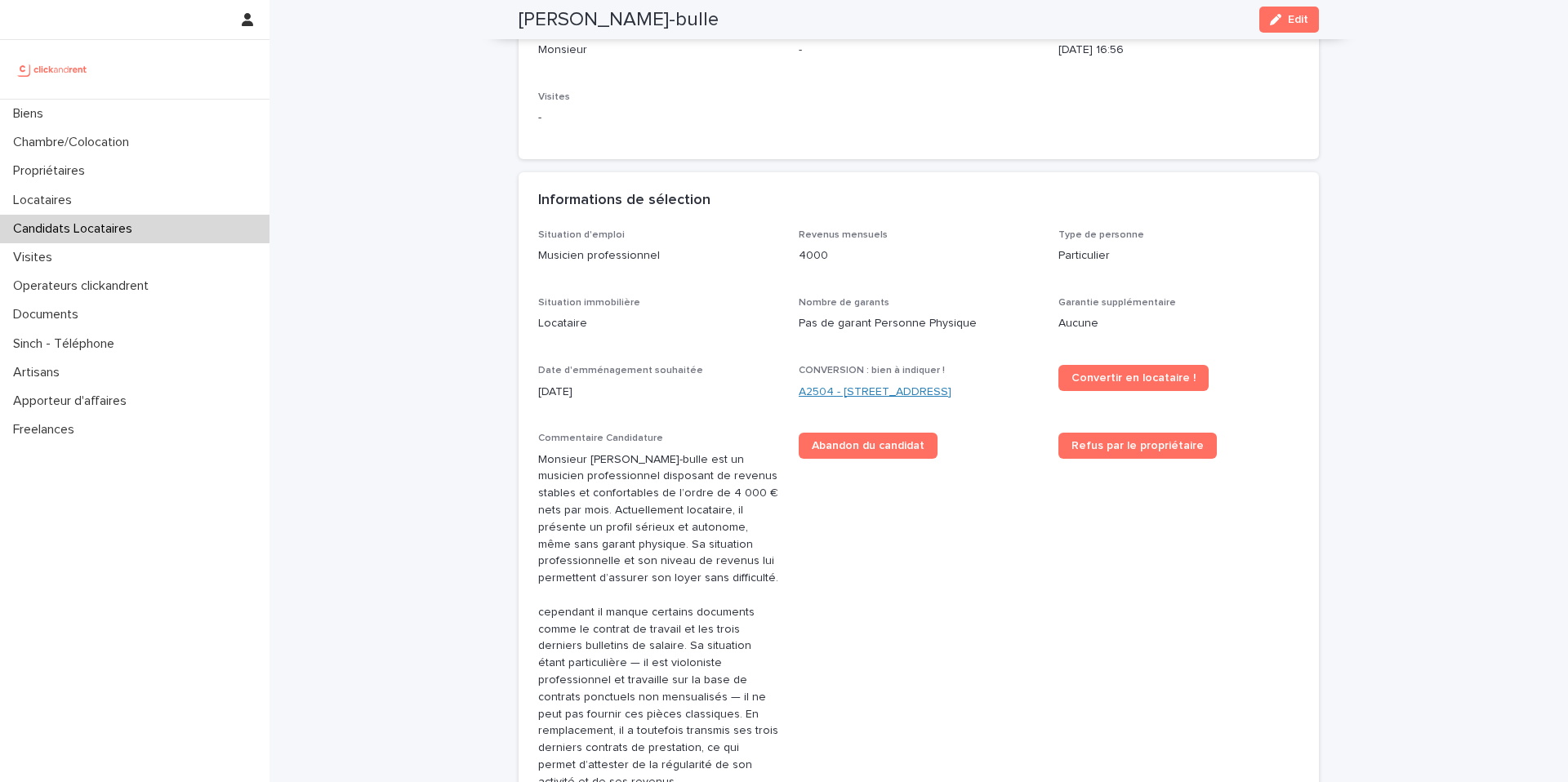
click at [870, 384] on link "A2504 - [STREET_ADDRESS]" at bounding box center [875, 392] width 152 height 17
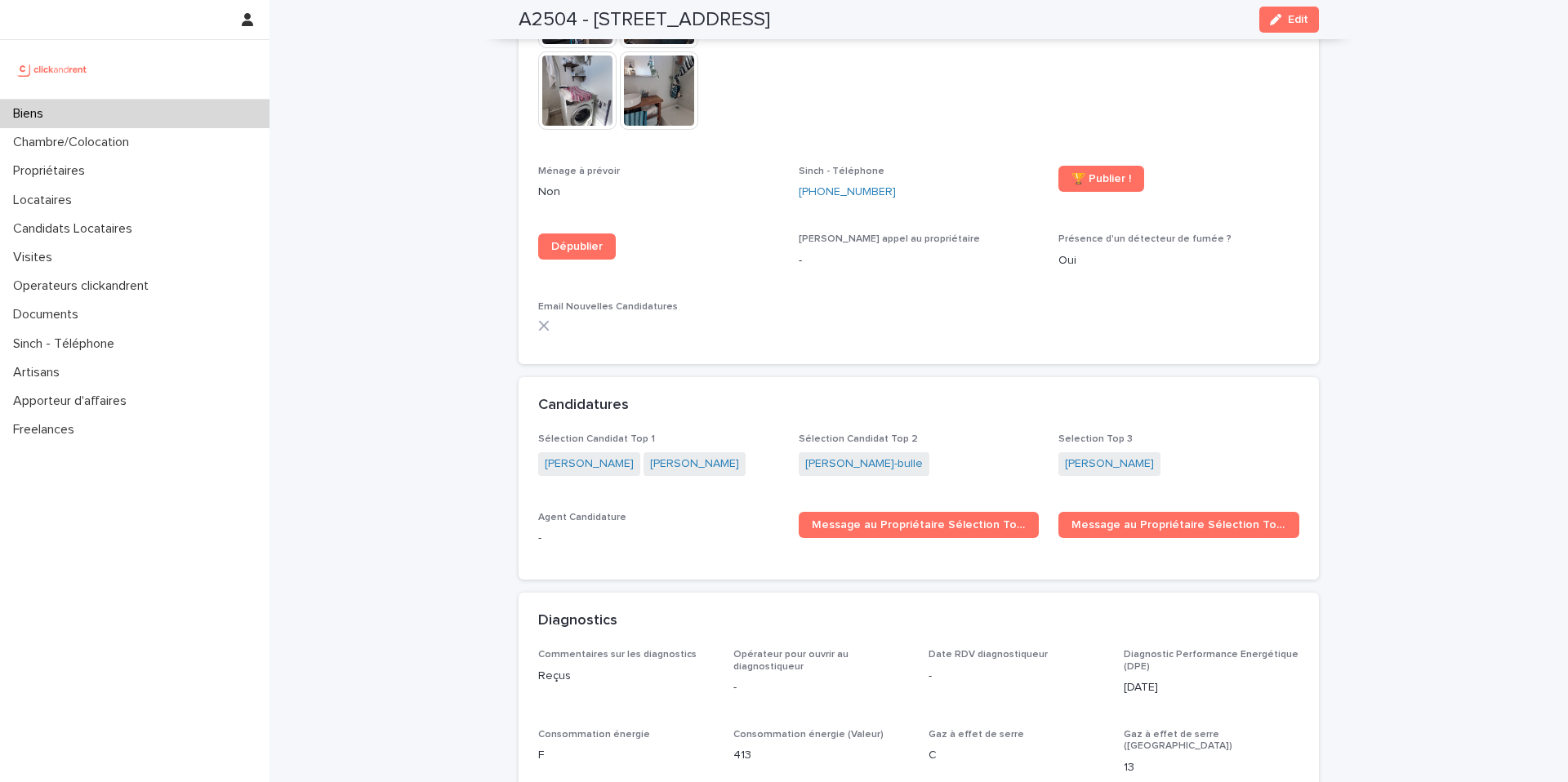
scroll to position [5267, 0]
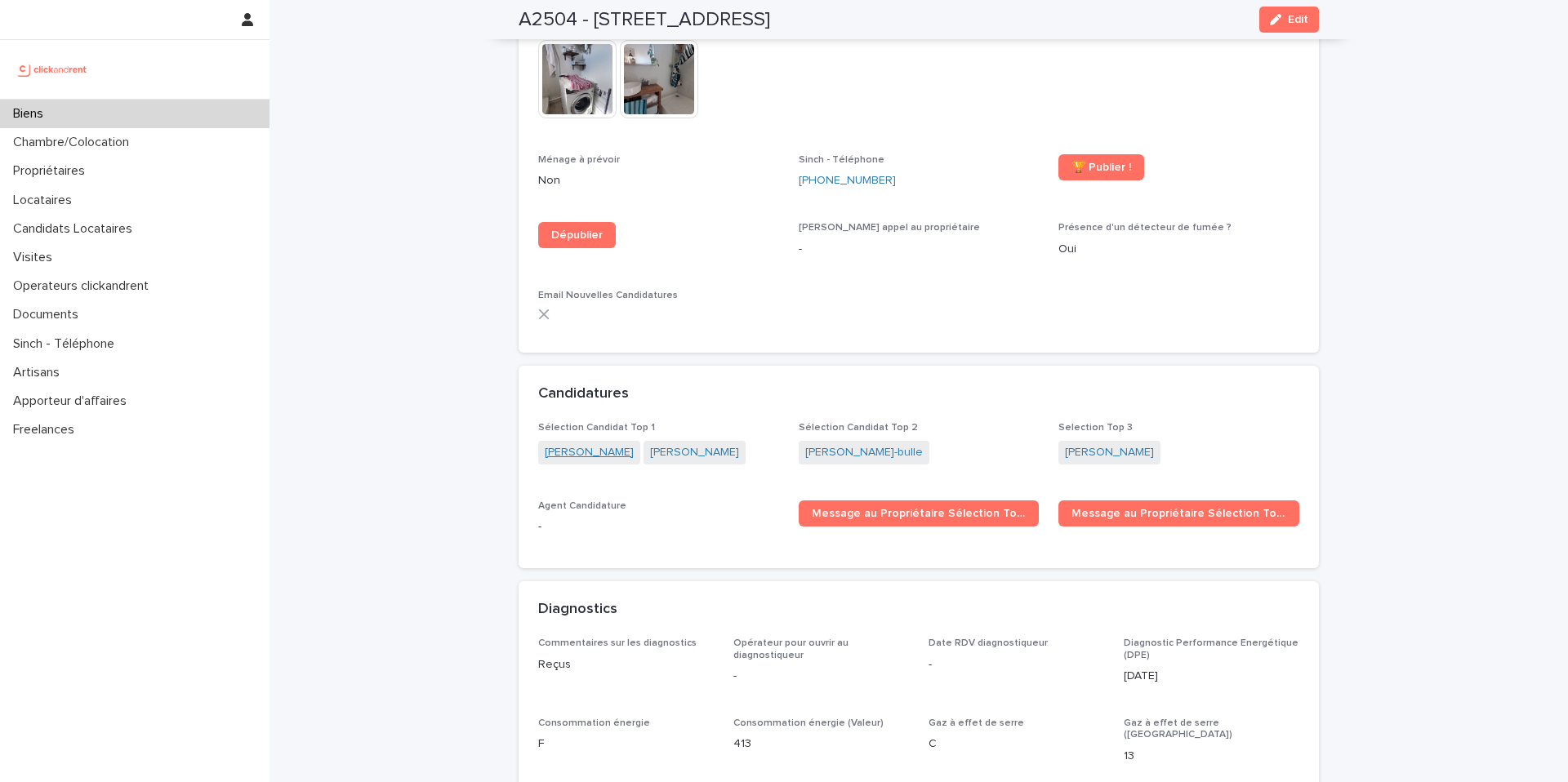
click at [602, 444] on link "[PERSON_NAME]" at bounding box center [589, 452] width 89 height 17
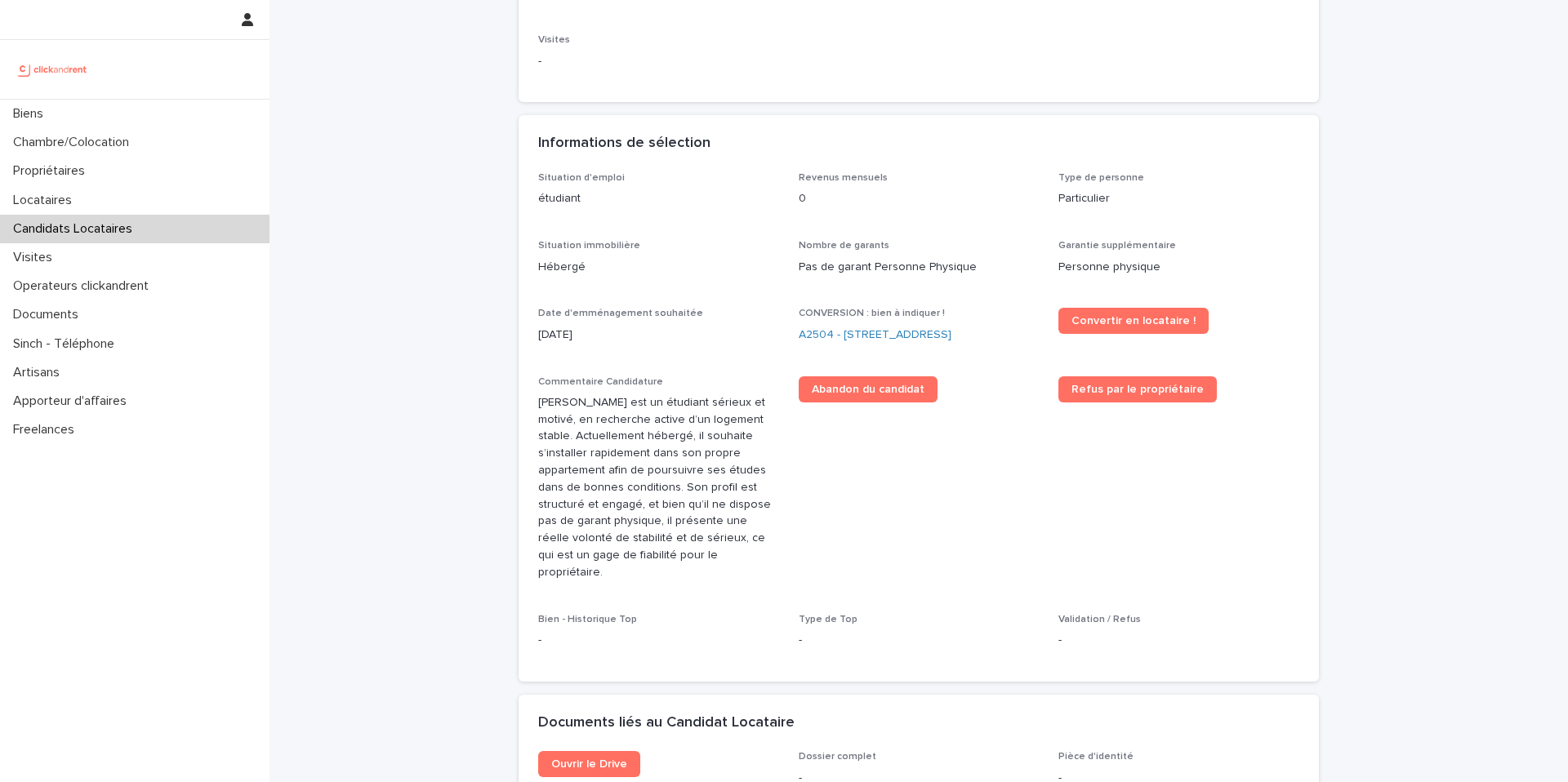
scroll to position [345, 0]
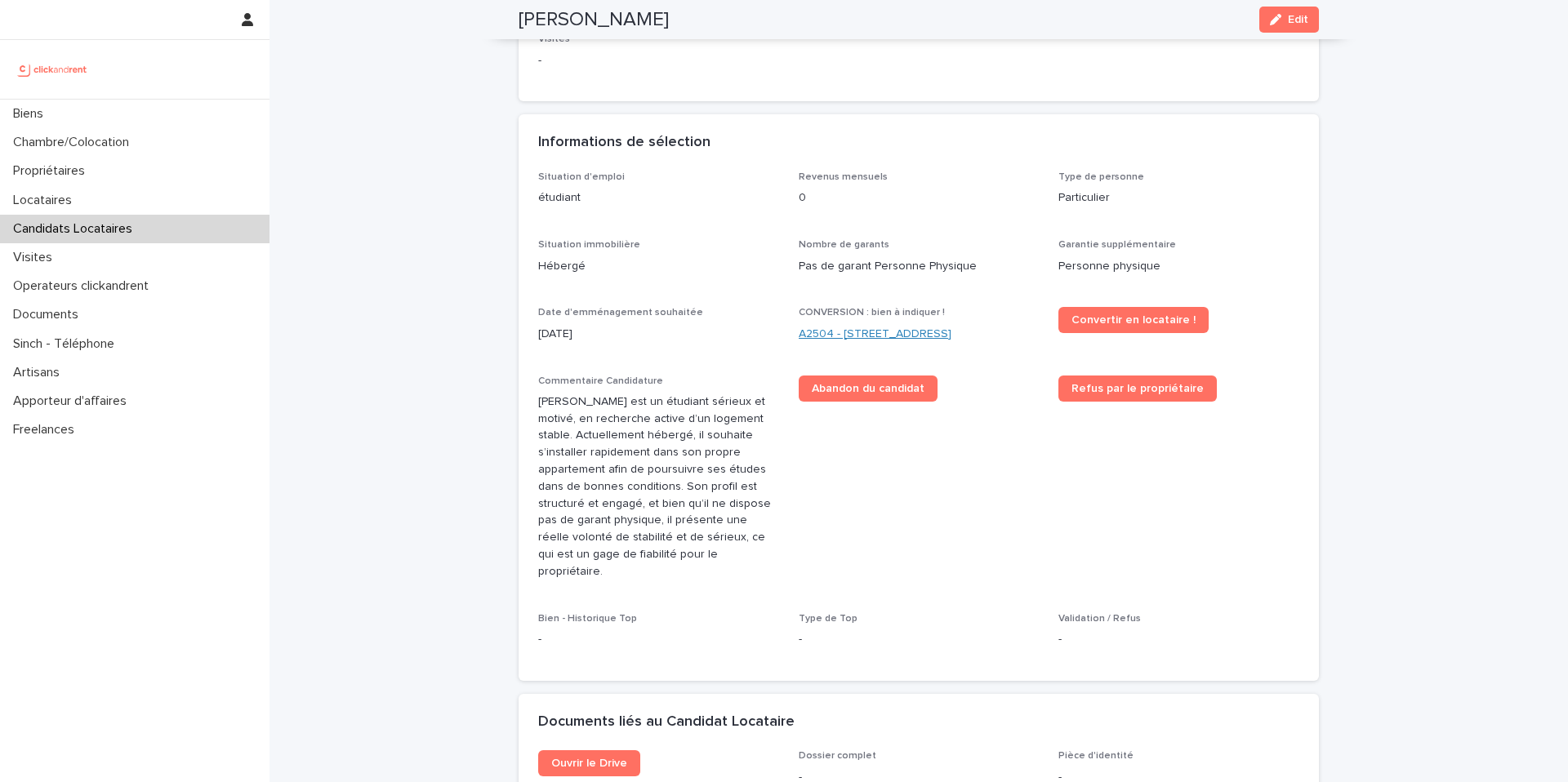
click at [865, 334] on link "A2504 - [STREET_ADDRESS]" at bounding box center [875, 334] width 152 height 17
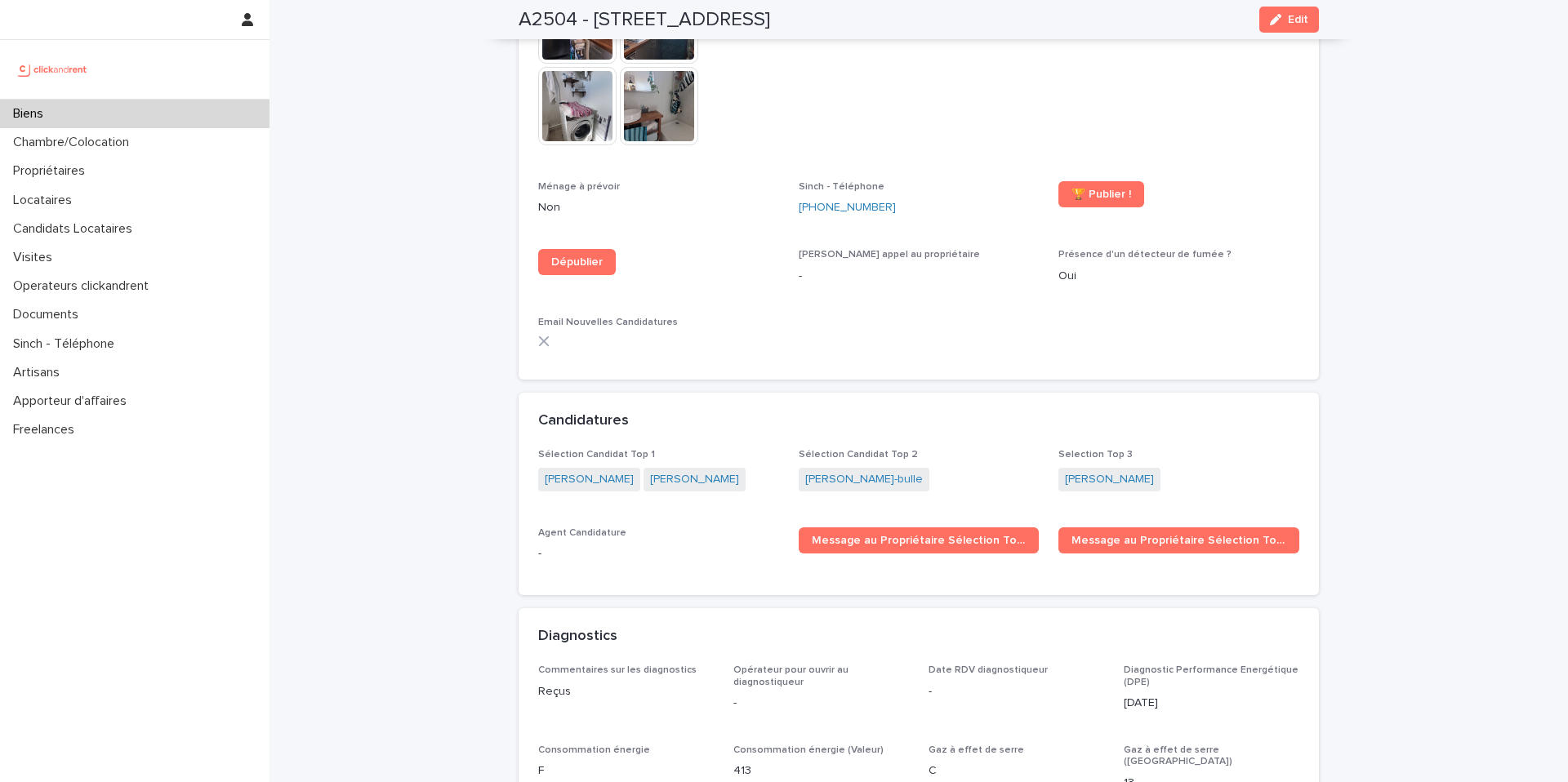
scroll to position [5242, 0]
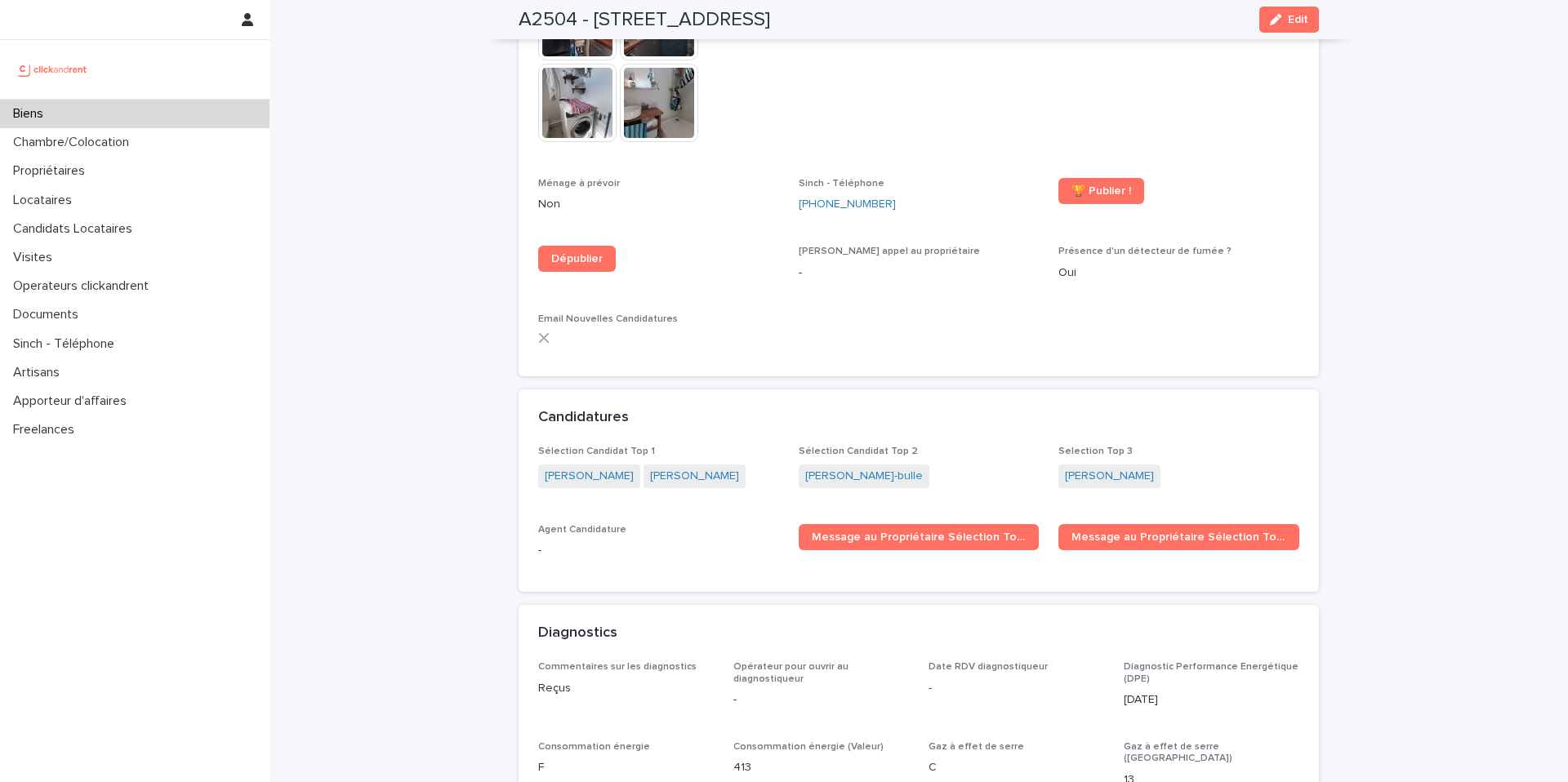
drag, startPoint x: 1208, startPoint y: 432, endPoint x: 695, endPoint y: 483, distance: 515.5
click at [693, 483] on div "Sélection Candidat Top 1 [PERSON_NAME] [PERSON_NAME] Sélection Candidat Top 2 […" at bounding box center [919, 508] width 762 height 126
click at [697, 524] on p "Agent Candidature" at bounding box center [659, 530] width 241 height 11
drag, startPoint x: 1183, startPoint y: 440, endPoint x: 501, endPoint y: 437, distance: 682.0
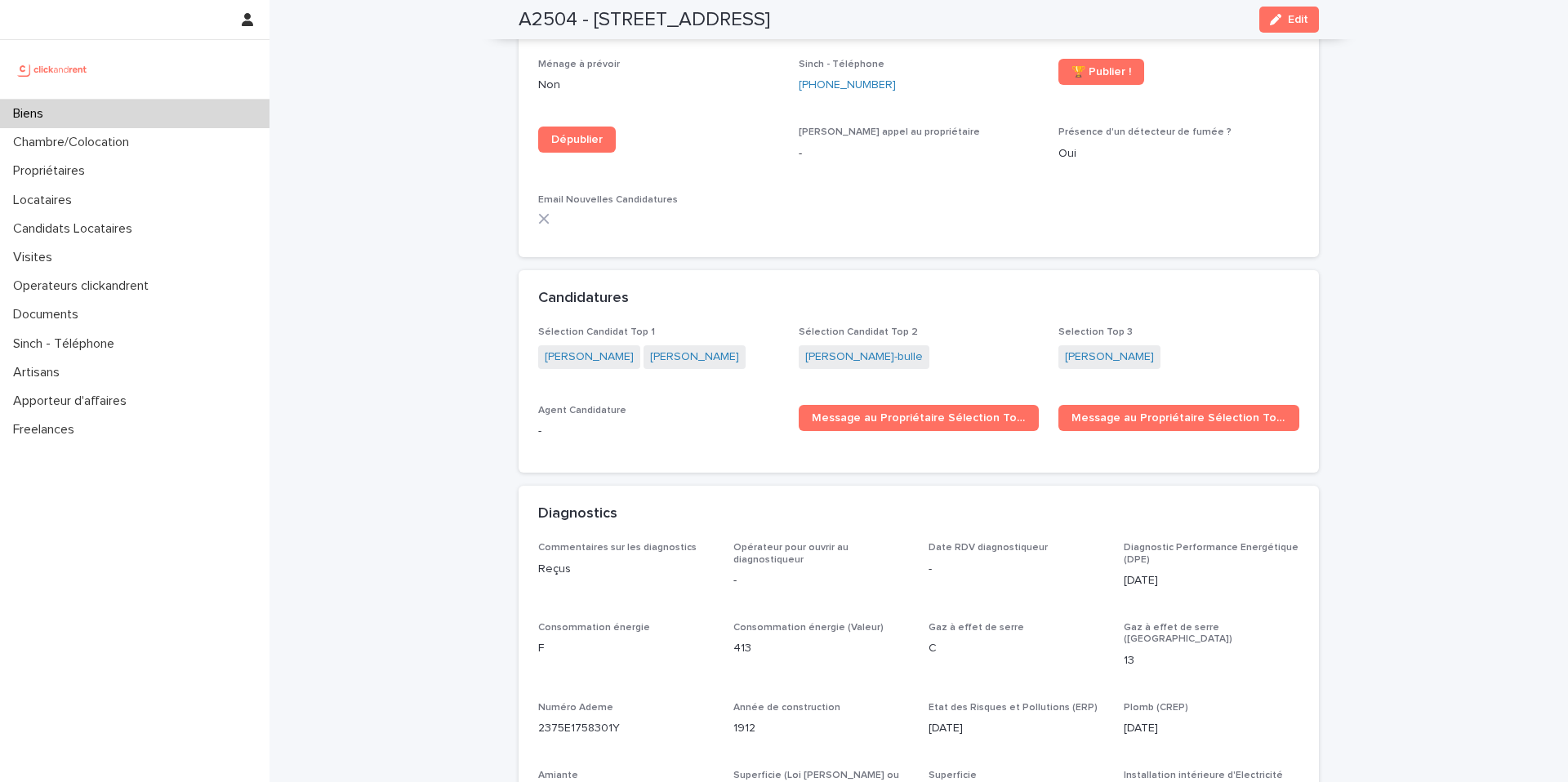
scroll to position [5246, 0]
